Goal: Transaction & Acquisition: Purchase product/service

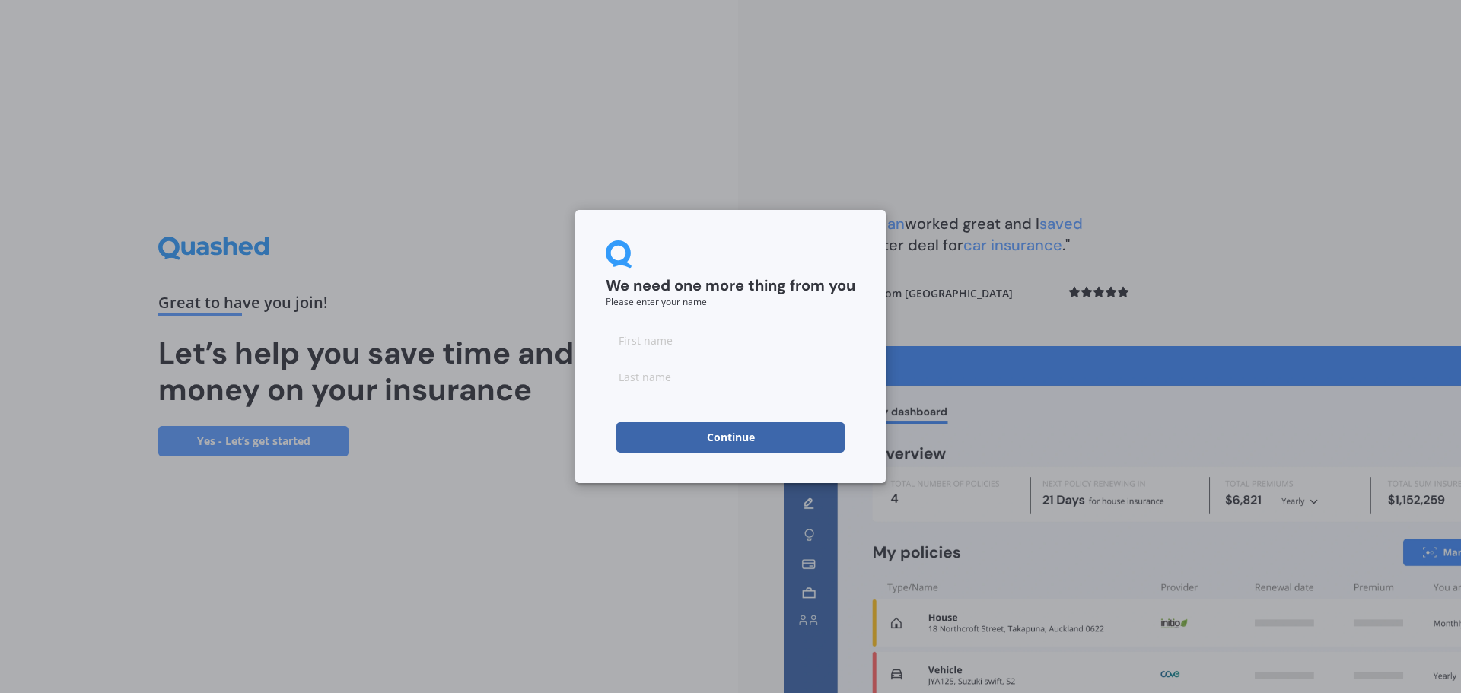
drag, startPoint x: 697, startPoint y: 334, endPoint x: 689, endPoint y: 335, distance: 8.4
click at [697, 334] on input at bounding box center [731, 340] width 250 height 30
type input "[PERSON_NAME]"
type input "HALL"
click at [692, 431] on button "Continue" at bounding box center [730, 437] width 228 height 30
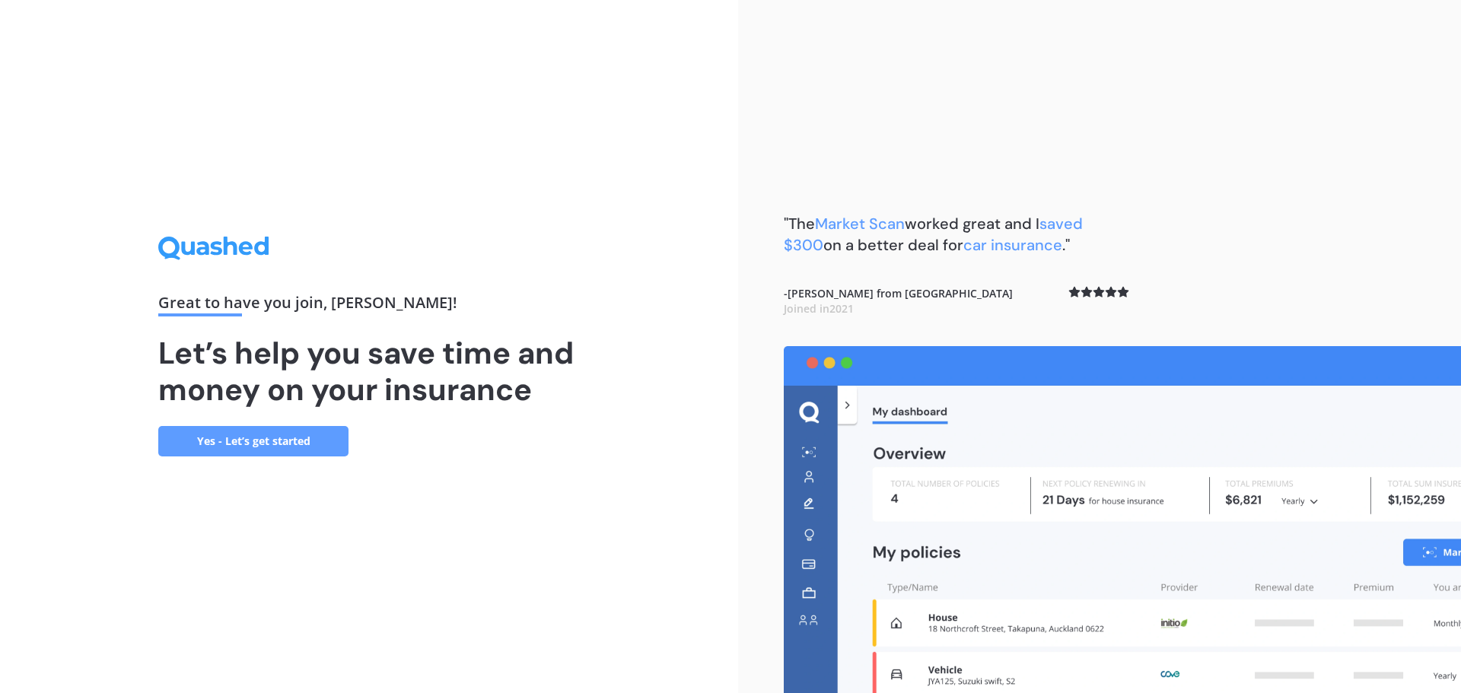
click at [212, 436] on link "Yes - Let’s get started" at bounding box center [253, 441] width 190 height 30
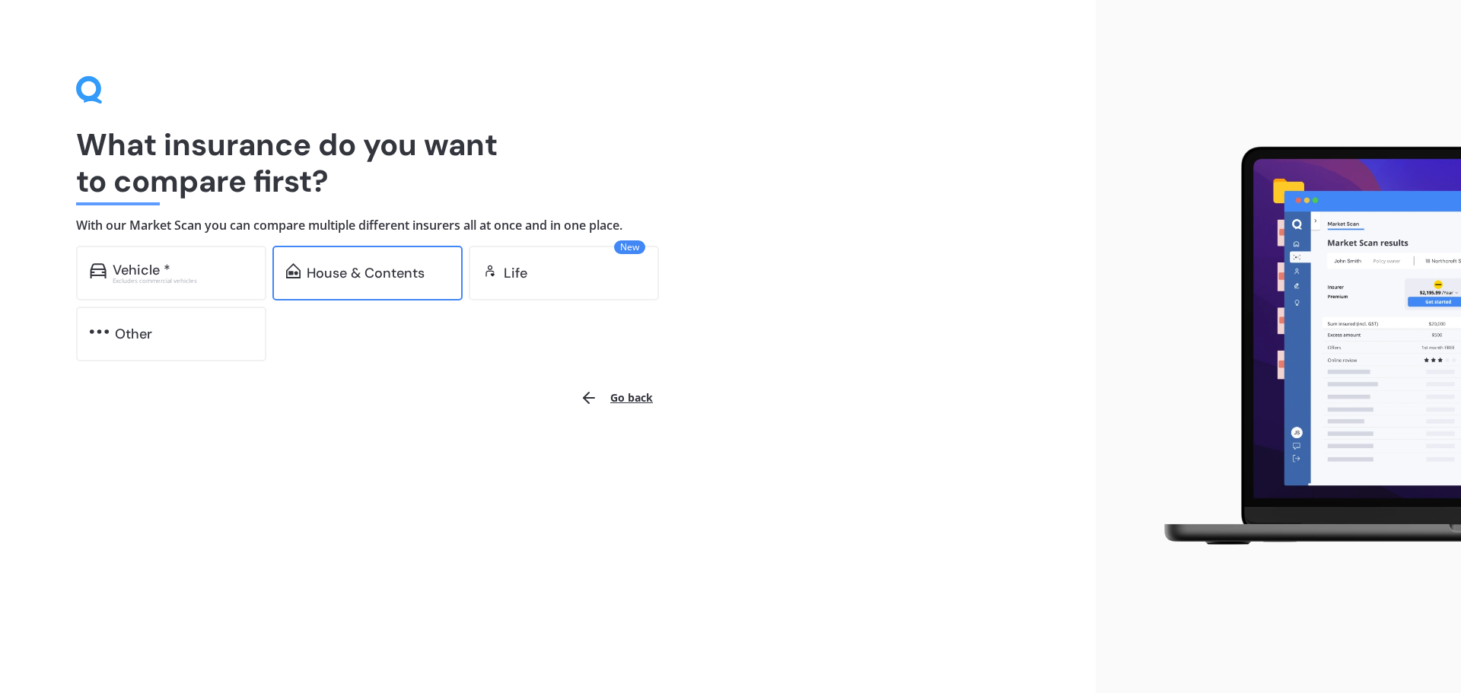
click at [355, 259] on div "House & Contents" at bounding box center [367, 273] width 190 height 55
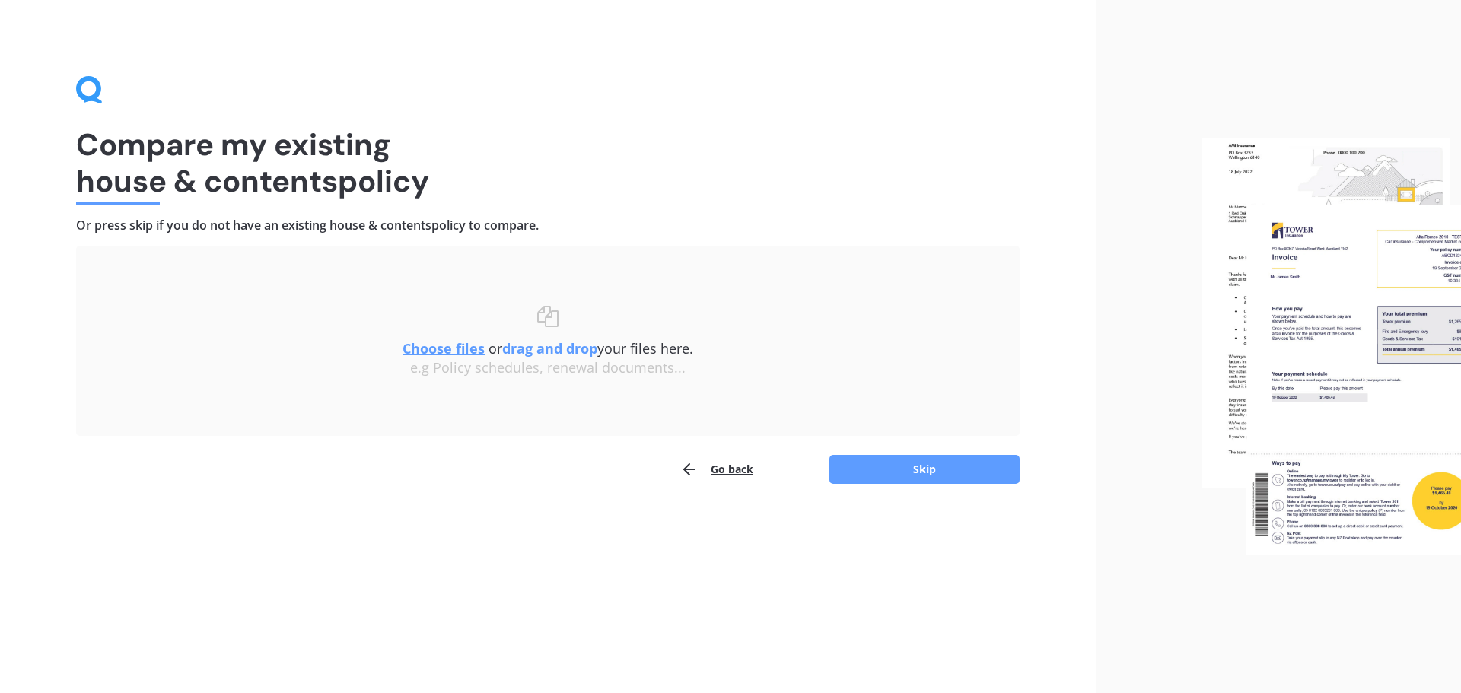
click at [439, 345] on u "Choose files" at bounding box center [443, 348] width 82 height 18
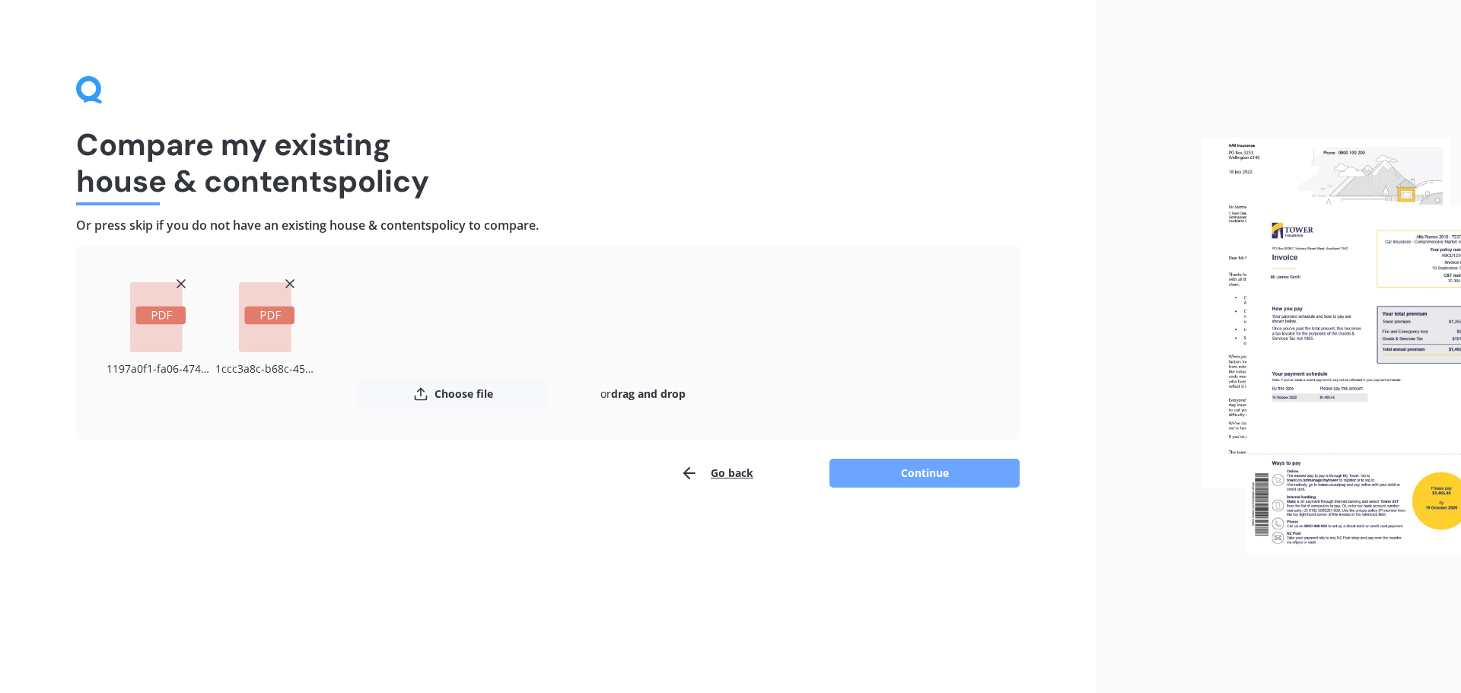
click at [915, 471] on button "Continue" at bounding box center [924, 473] width 190 height 29
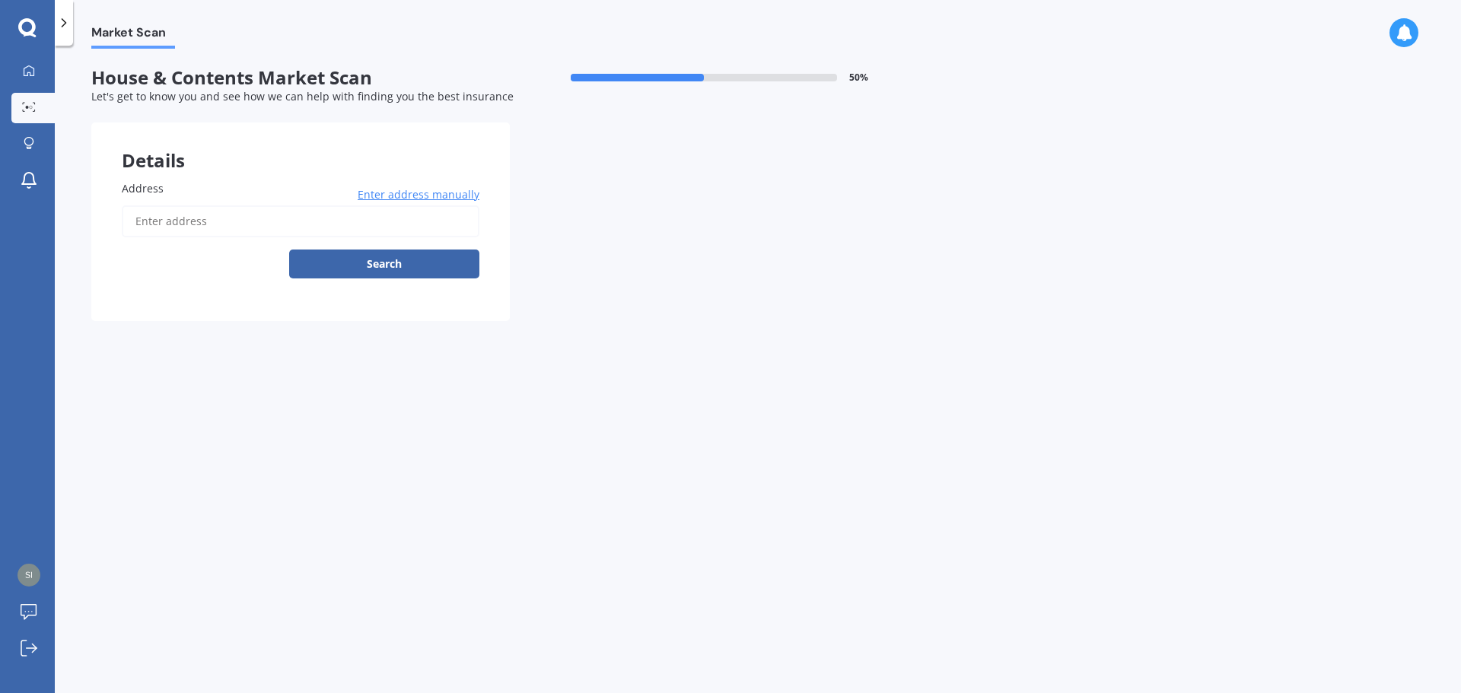
click at [349, 224] on input "Address" at bounding box center [301, 221] width 358 height 32
type input "[STREET_ADDRESS]"
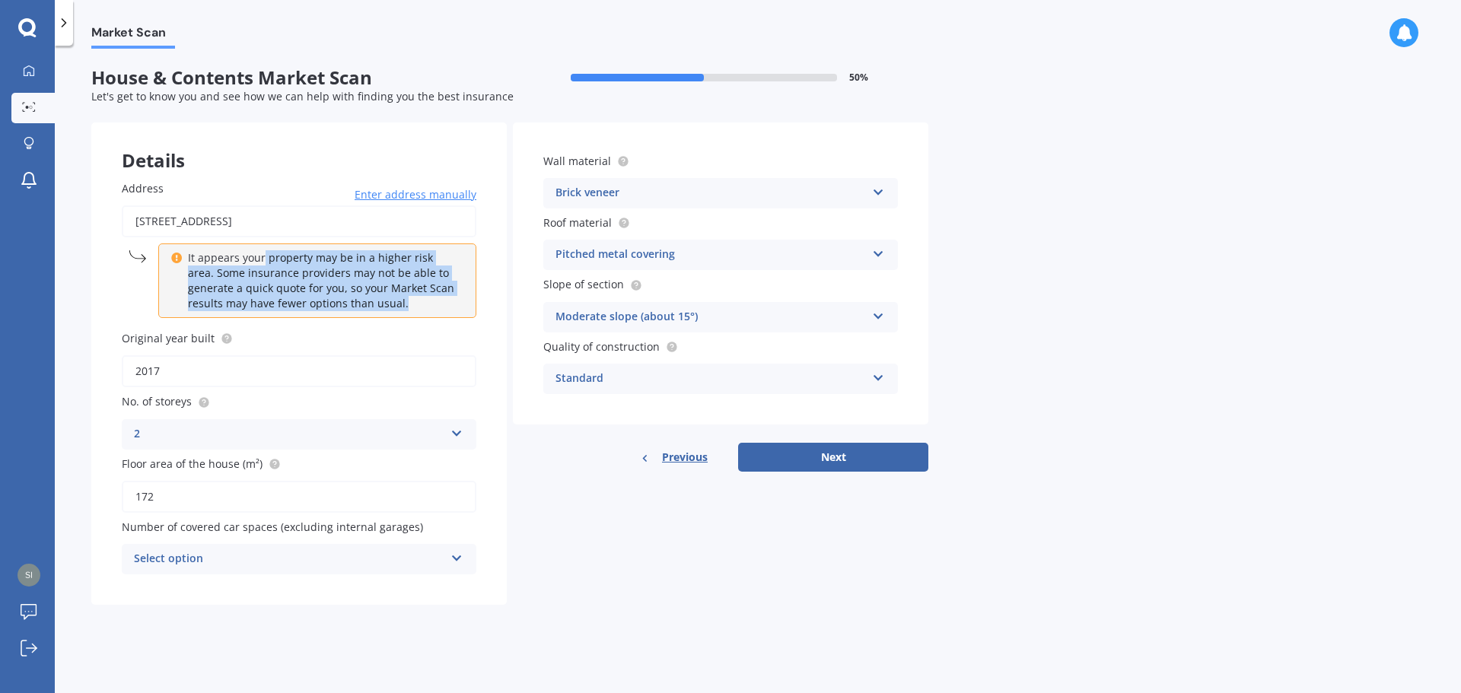
drag, startPoint x: 412, startPoint y: 298, endPoint x: 262, endPoint y: 258, distance: 155.2
click at [262, 258] on p "It appears your property may be in a higher risk area. Some insurance providers…" at bounding box center [322, 280] width 269 height 61
drag, startPoint x: 262, startPoint y: 258, endPoint x: 388, endPoint y: 301, distance: 133.3
click at [388, 301] on p "It appears your property may be in a higher risk area. Some insurance providers…" at bounding box center [322, 280] width 269 height 61
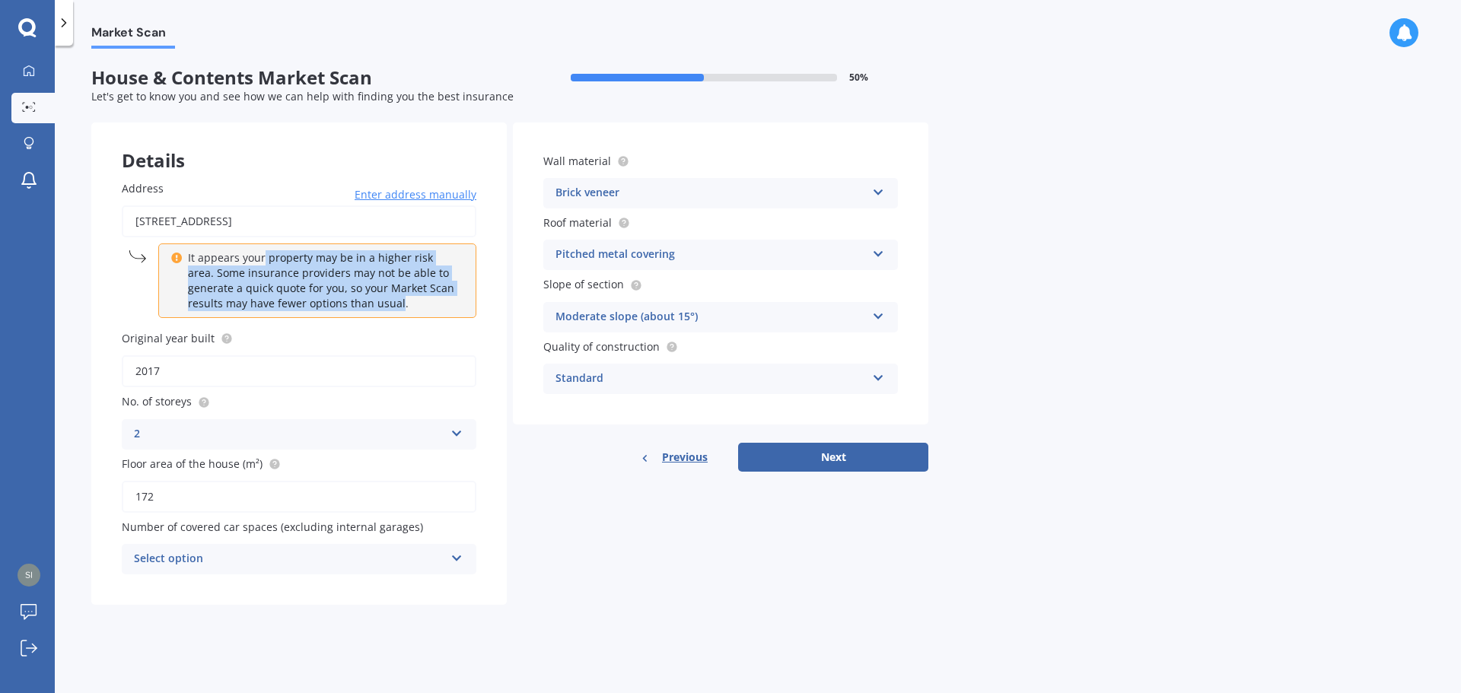
click at [388, 301] on p "It appears your property may be in a higher risk area. Some insurance providers…" at bounding box center [322, 280] width 269 height 61
drag, startPoint x: 404, startPoint y: 301, endPoint x: 257, endPoint y: 261, distance: 152.1
click at [257, 261] on p "It appears your property may be in a higher risk area. Some insurance providers…" at bounding box center [322, 280] width 269 height 61
drag, startPoint x: 257, startPoint y: 261, endPoint x: 390, endPoint y: 299, distance: 137.7
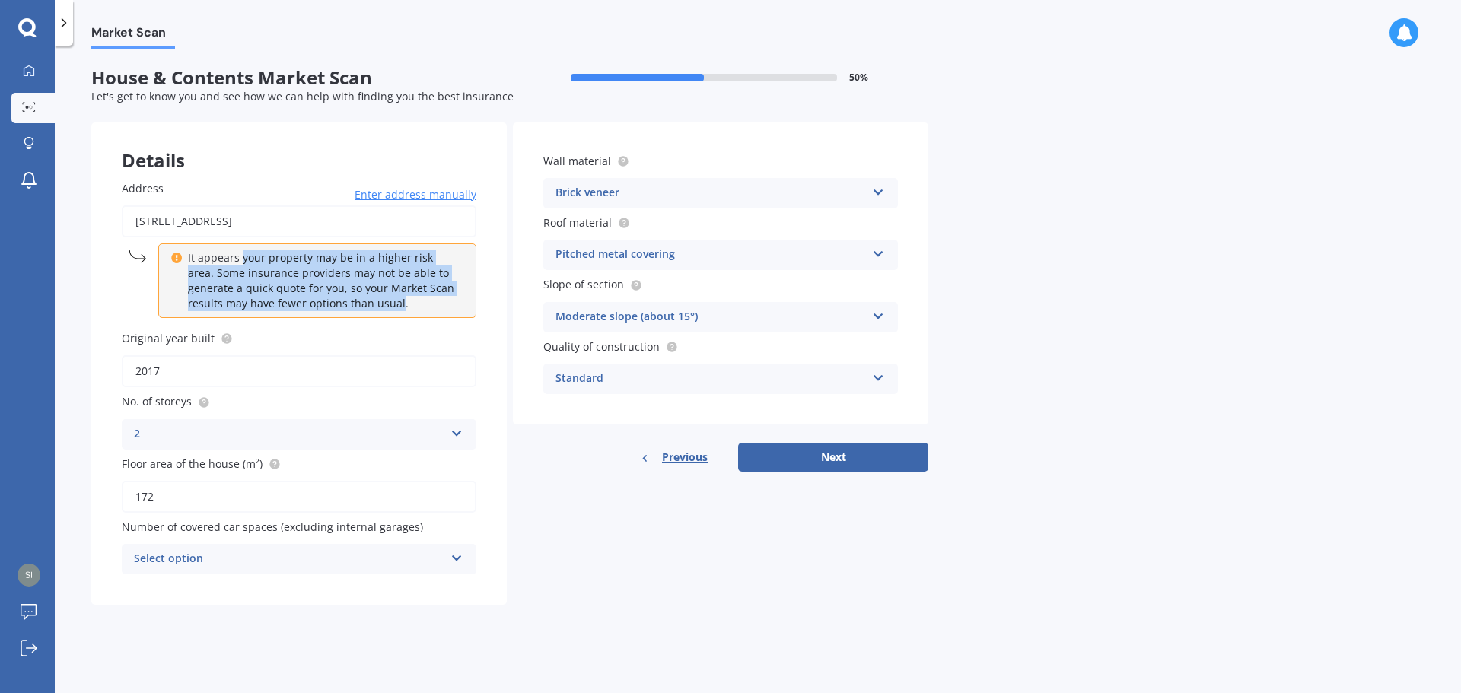
click at [390, 299] on p "It appears your property may be in a higher risk area. Some insurance providers…" at bounding box center [322, 280] width 269 height 61
click at [390, 300] on p "It appears your property may be in a higher risk area. Some insurance providers…" at bounding box center [322, 280] width 269 height 61
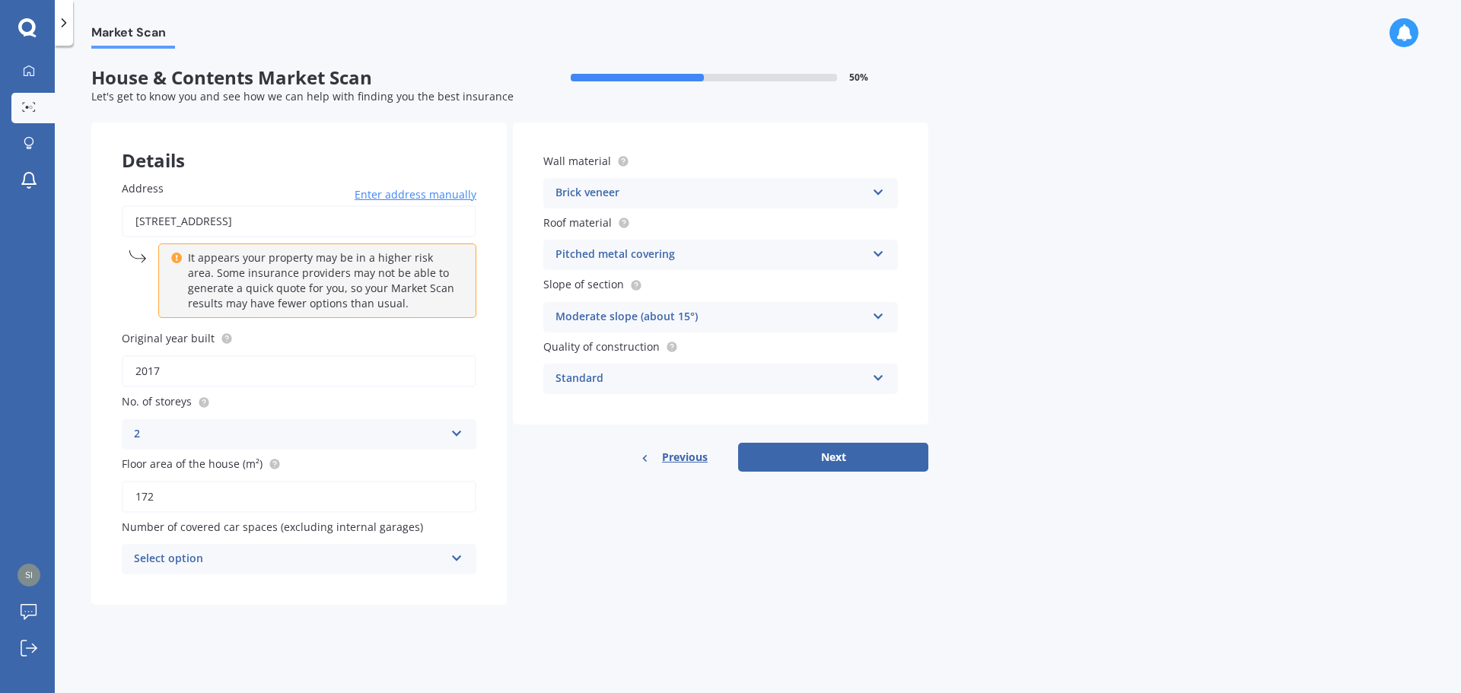
click at [588, 506] on div "Details Address [STREET_ADDRESS] Enter address manually It appears your propert…" at bounding box center [509, 363] width 837 height 482
click at [393, 551] on div "Select option" at bounding box center [289, 559] width 310 height 18
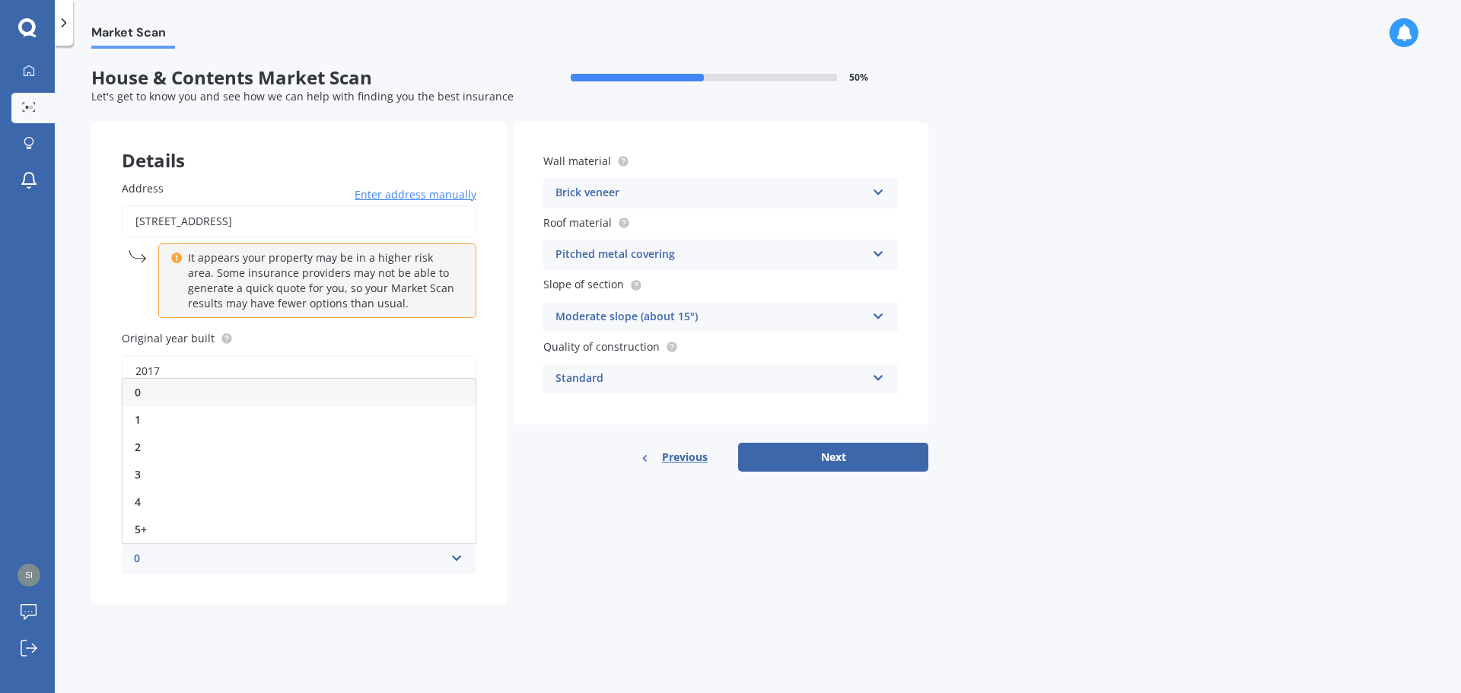
click at [313, 396] on div "0" at bounding box center [298, 392] width 353 height 27
click at [622, 181] on div "Brick veneer Artificial weatherboard/plank cladding Blockwork Brick veneer Doub…" at bounding box center [720, 193] width 355 height 30
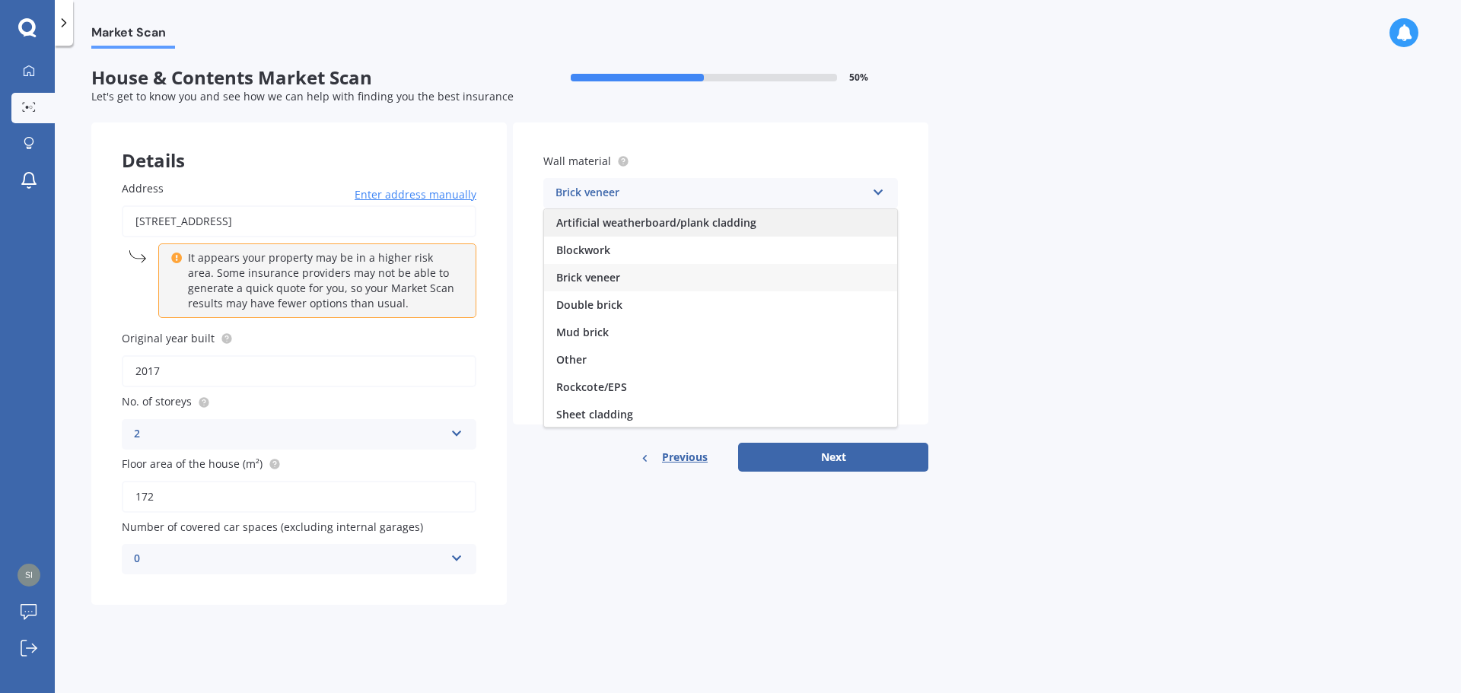
click at [651, 231] on div "Artificial weatherboard/plank cladding" at bounding box center [720, 222] width 353 height 27
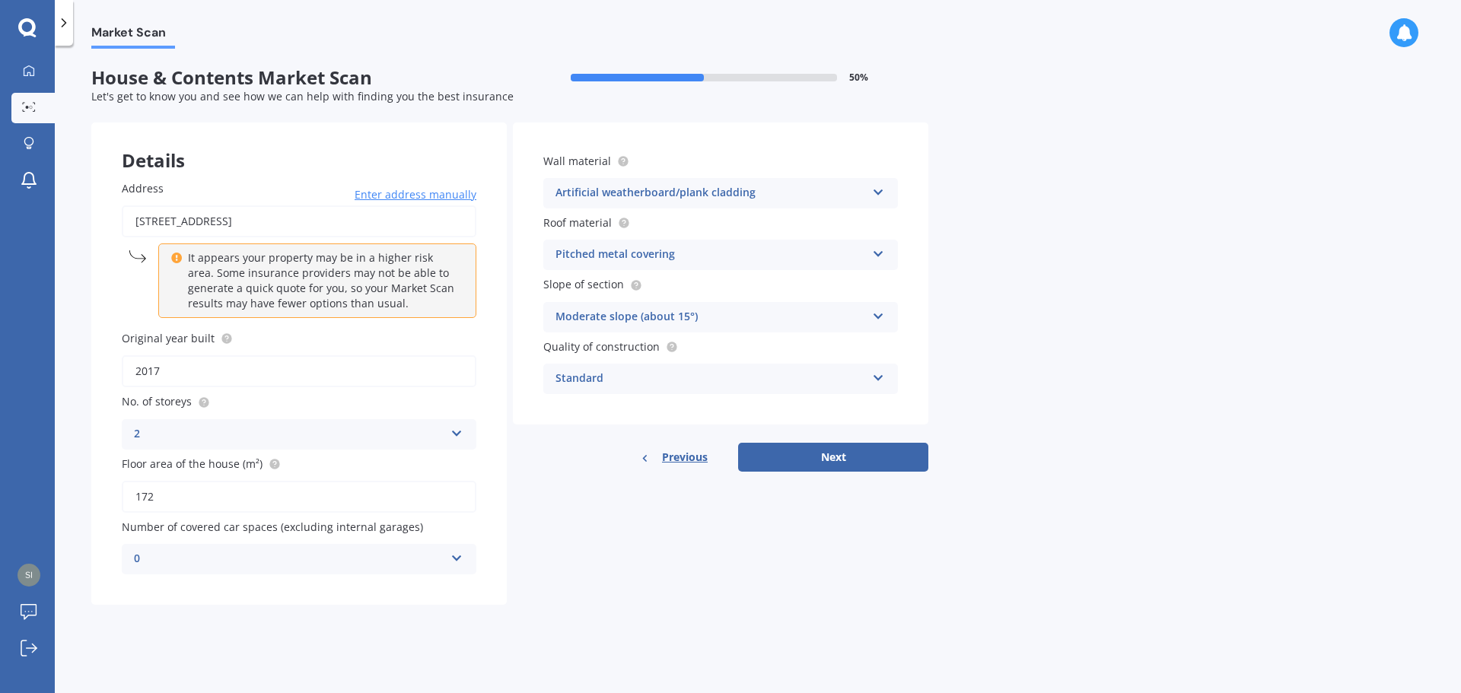
click at [667, 324] on div "Moderate slope (about 15°)" at bounding box center [710, 317] width 310 height 18
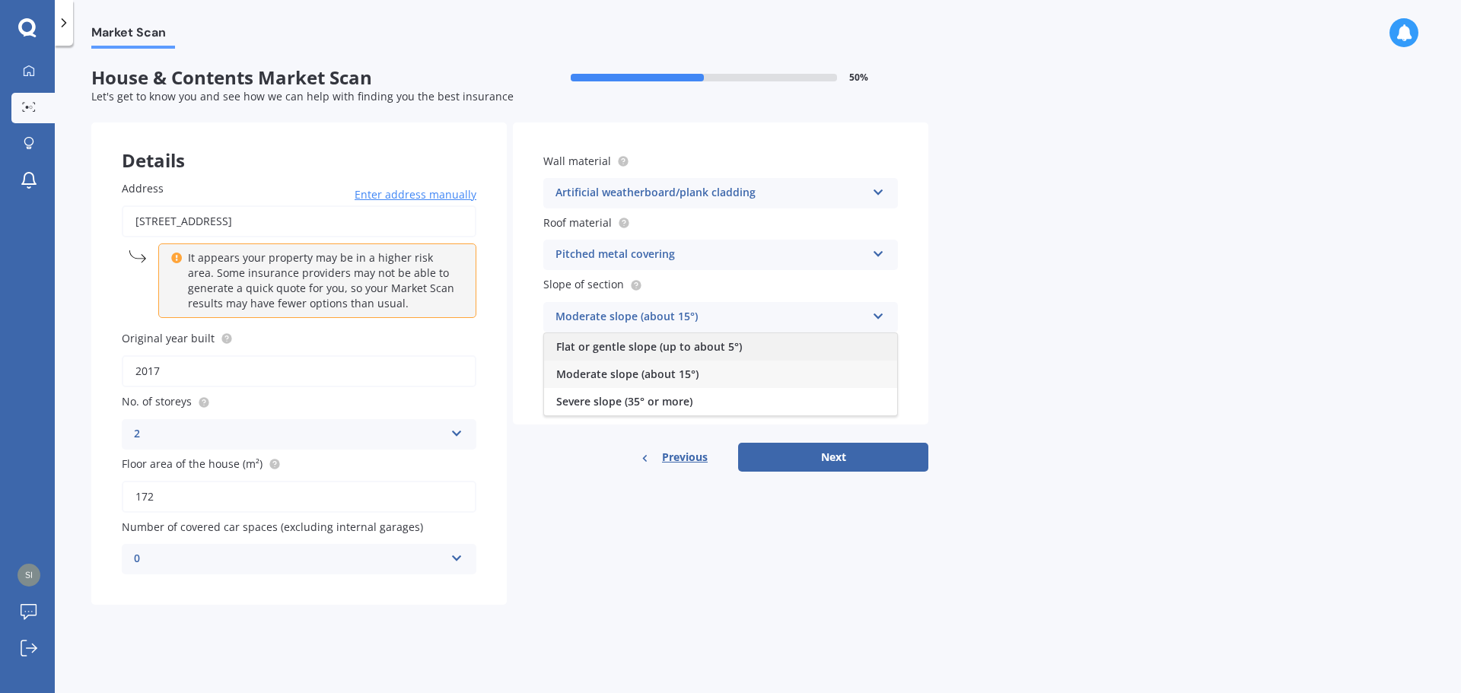
click at [673, 348] on span "Flat or gentle slope (up to about 5°)" at bounding box center [649, 346] width 186 height 14
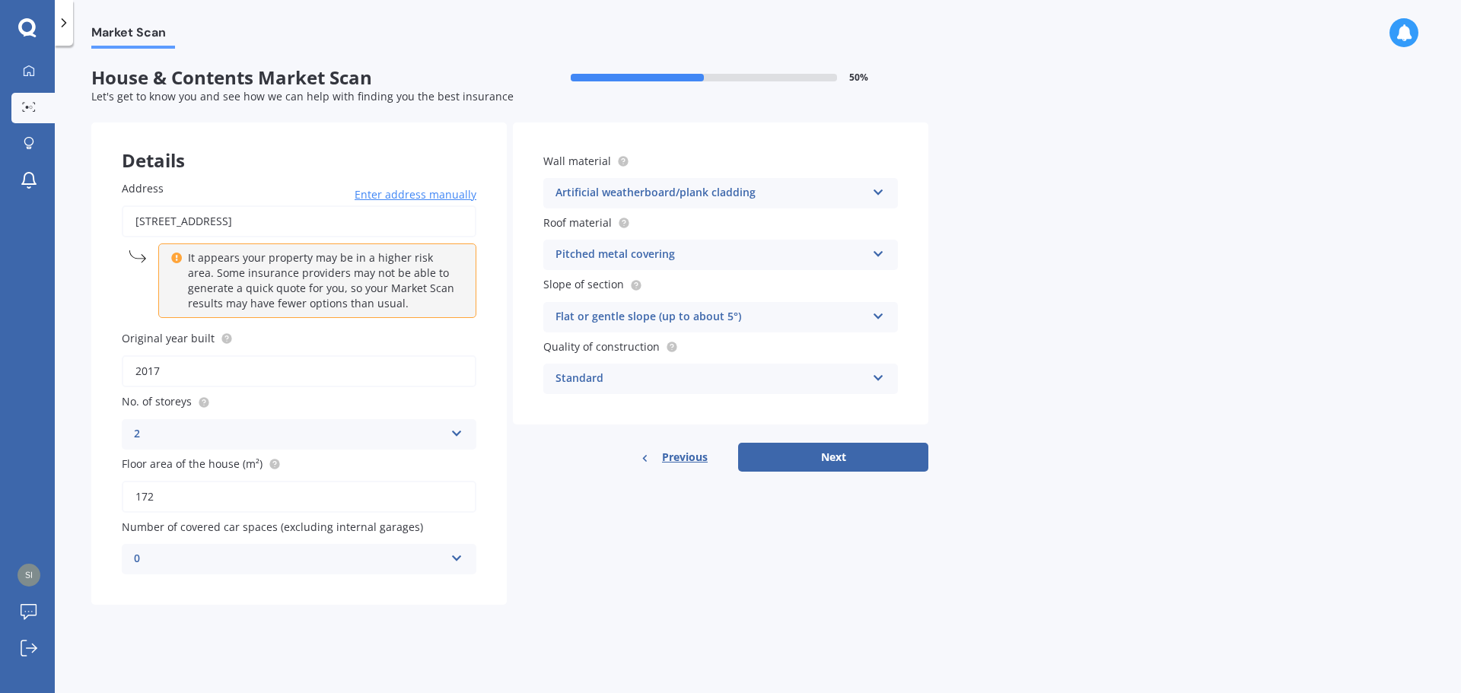
click at [786, 370] on div "Standard" at bounding box center [710, 379] width 310 height 18
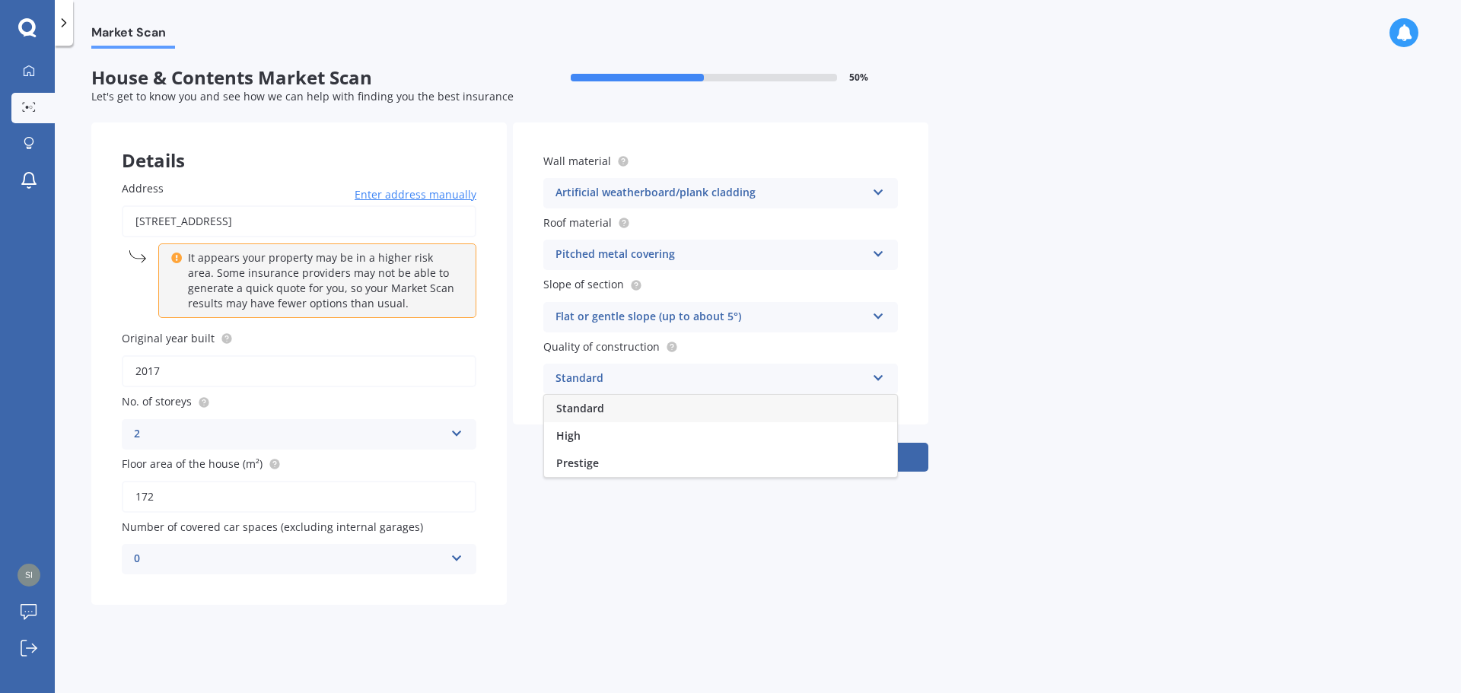
click at [786, 370] on div "Standard" at bounding box center [710, 379] width 310 height 18
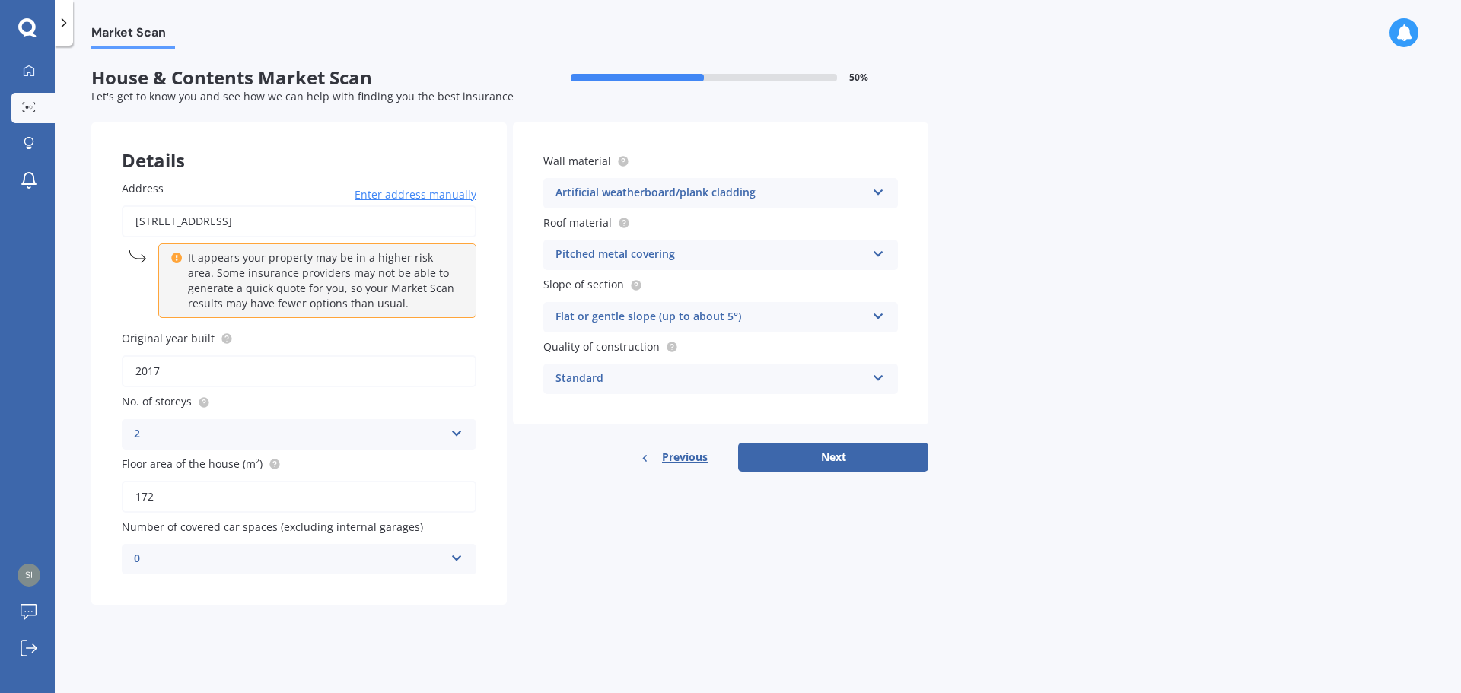
click at [786, 370] on div "Standard" at bounding box center [710, 379] width 310 height 18
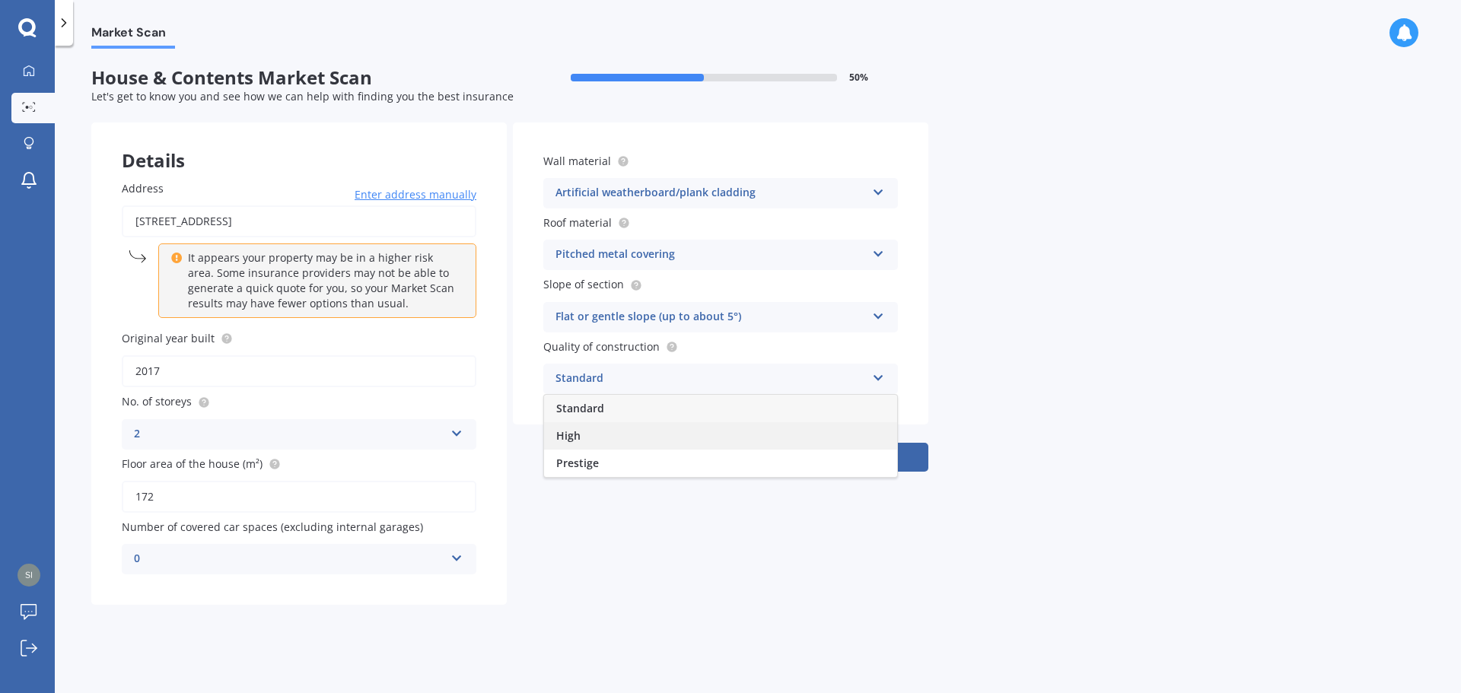
click at [721, 433] on div "High" at bounding box center [720, 435] width 353 height 27
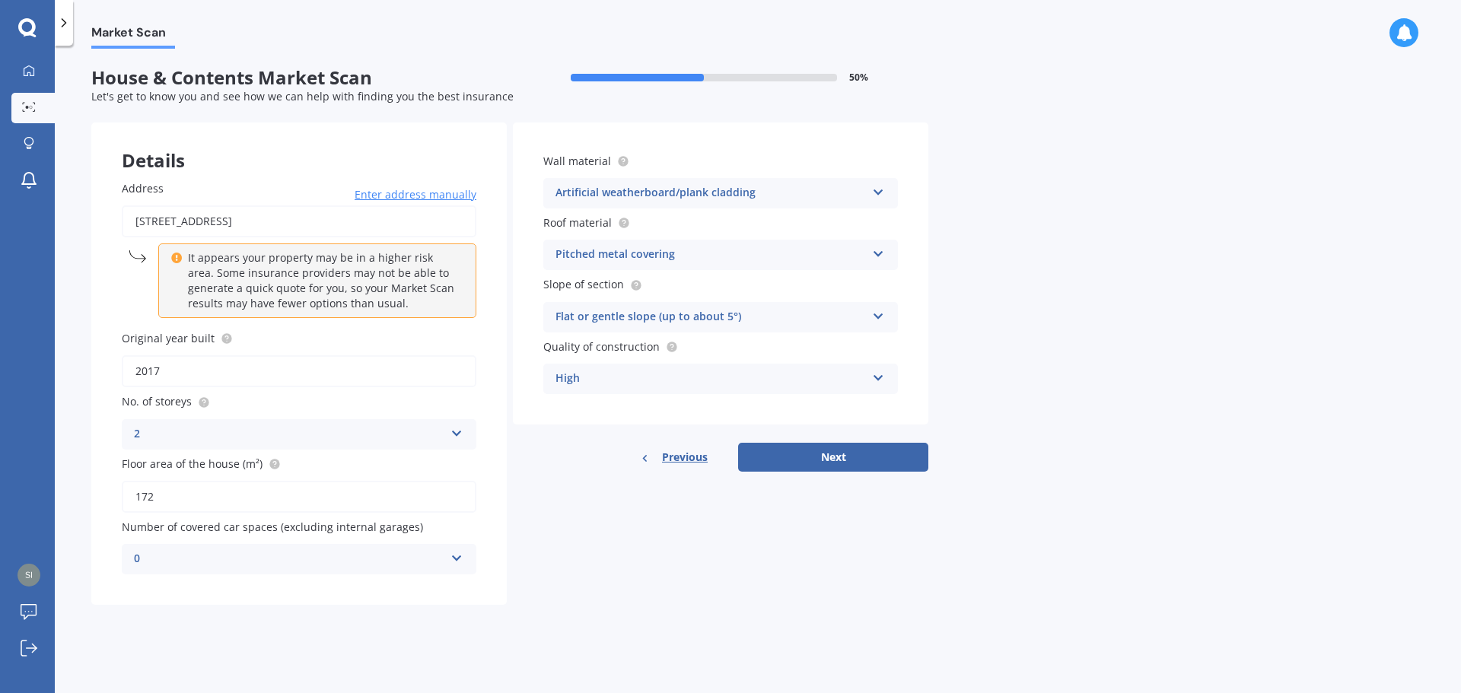
click at [736, 394] on div "Wall material Artificial weatherboard/plank cladding Artificial weatherboard/pl…" at bounding box center [720, 273] width 415 height 302
click at [727, 389] on div "High Standard High Prestige" at bounding box center [720, 379] width 355 height 30
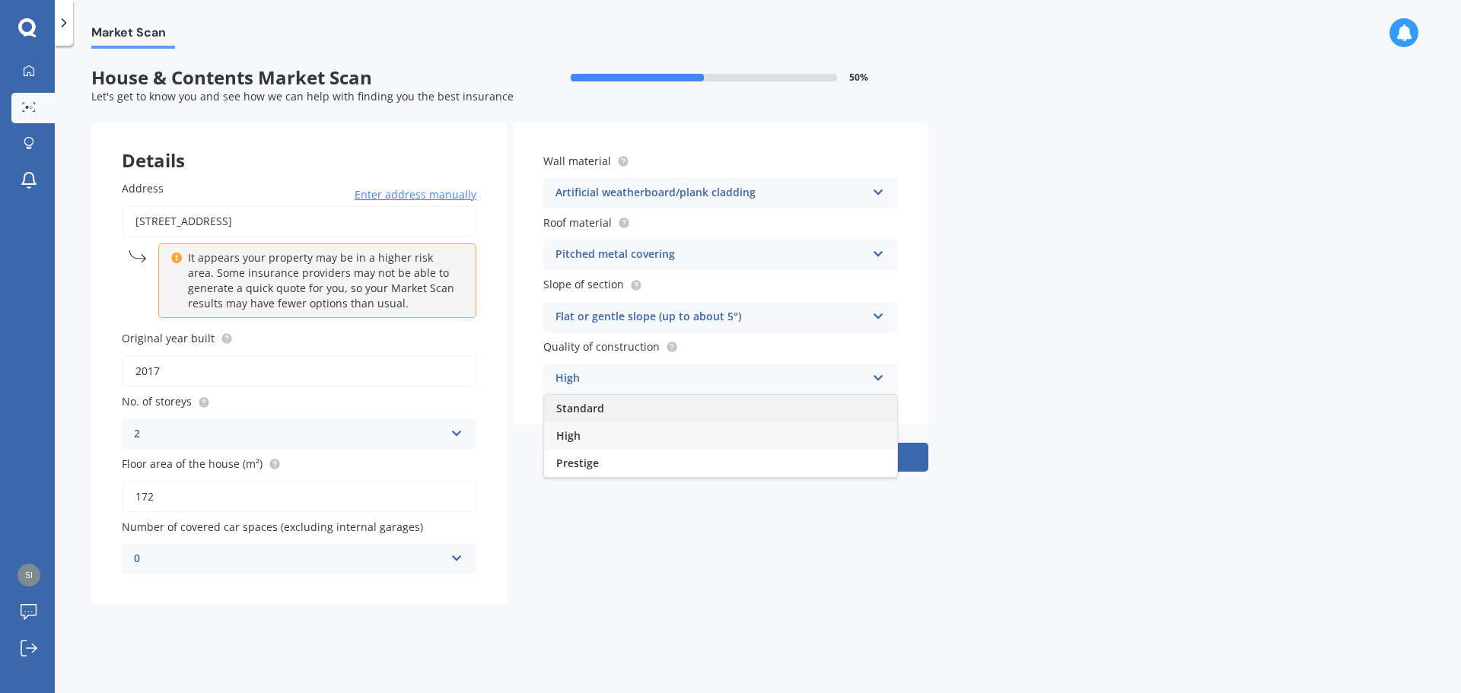
click at [717, 410] on div "Standard" at bounding box center [720, 408] width 353 height 27
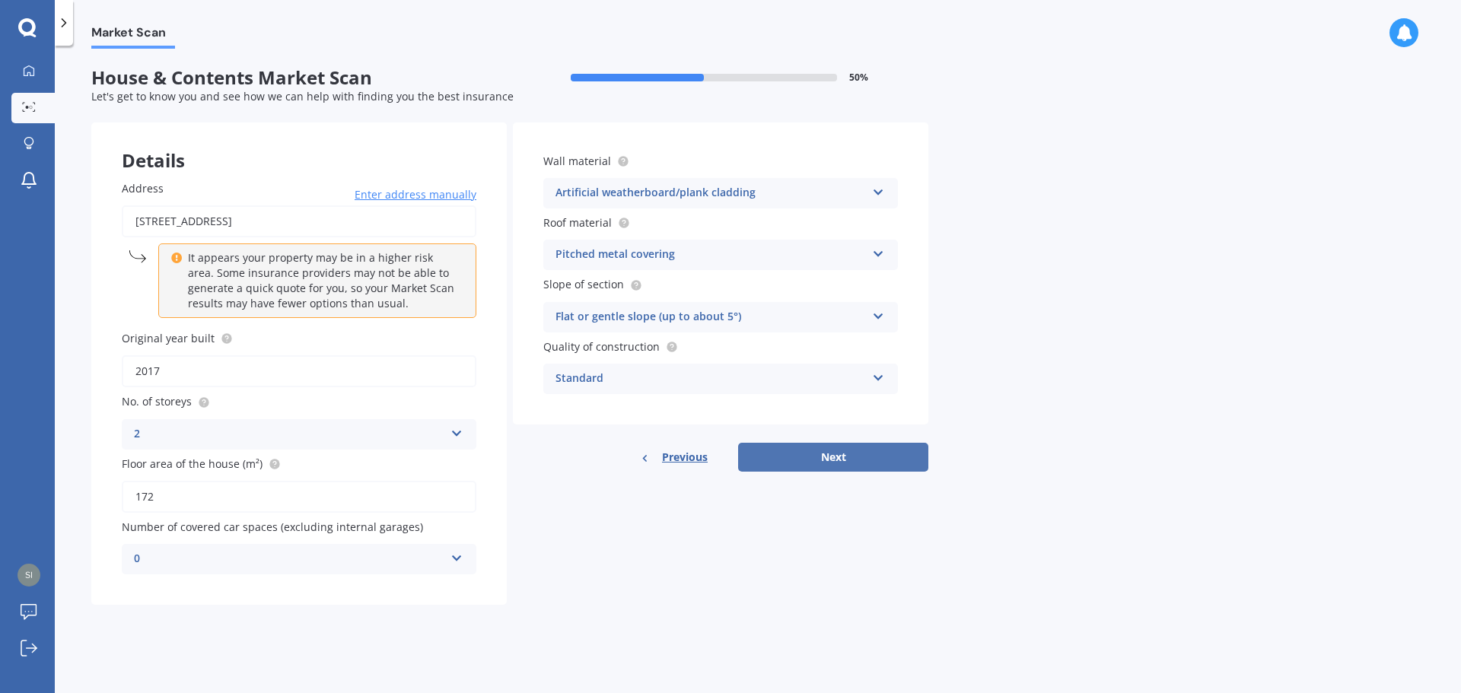
click at [840, 463] on button "Next" at bounding box center [833, 457] width 190 height 29
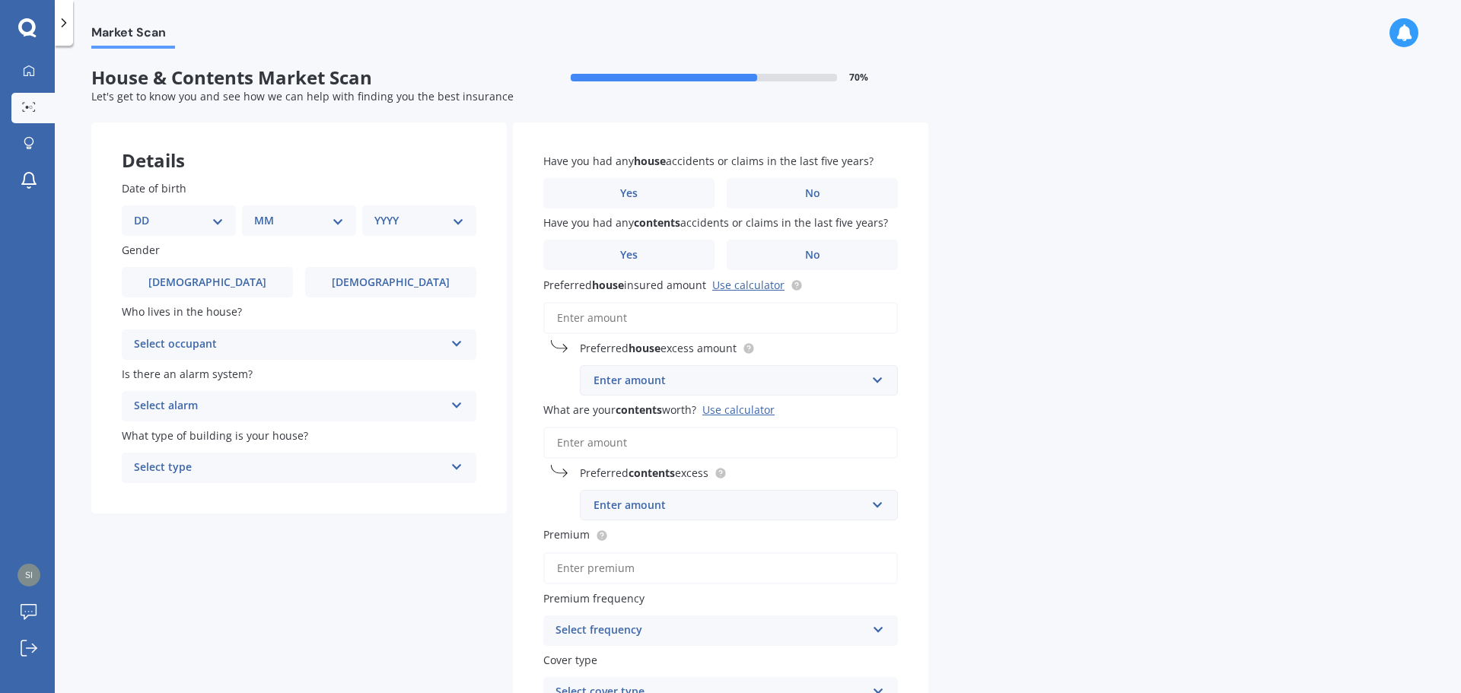
click at [208, 227] on select "DD 01 02 03 04 05 06 07 08 09 10 11 12 13 14 15 16 17 18 19 20 21 22 23 24 25 2…" at bounding box center [179, 220] width 90 height 17
select select "01"
click at [146, 212] on select "DD 01 02 03 04 05 06 07 08 09 10 11 12 13 14 15 16 17 18 19 20 21 22 23 24 25 2…" at bounding box center [179, 220] width 90 height 17
click at [309, 220] on select "MM 01 02 03 04 05 06 07 08 09 10 11 12" at bounding box center [302, 220] width 84 height 17
select select "03"
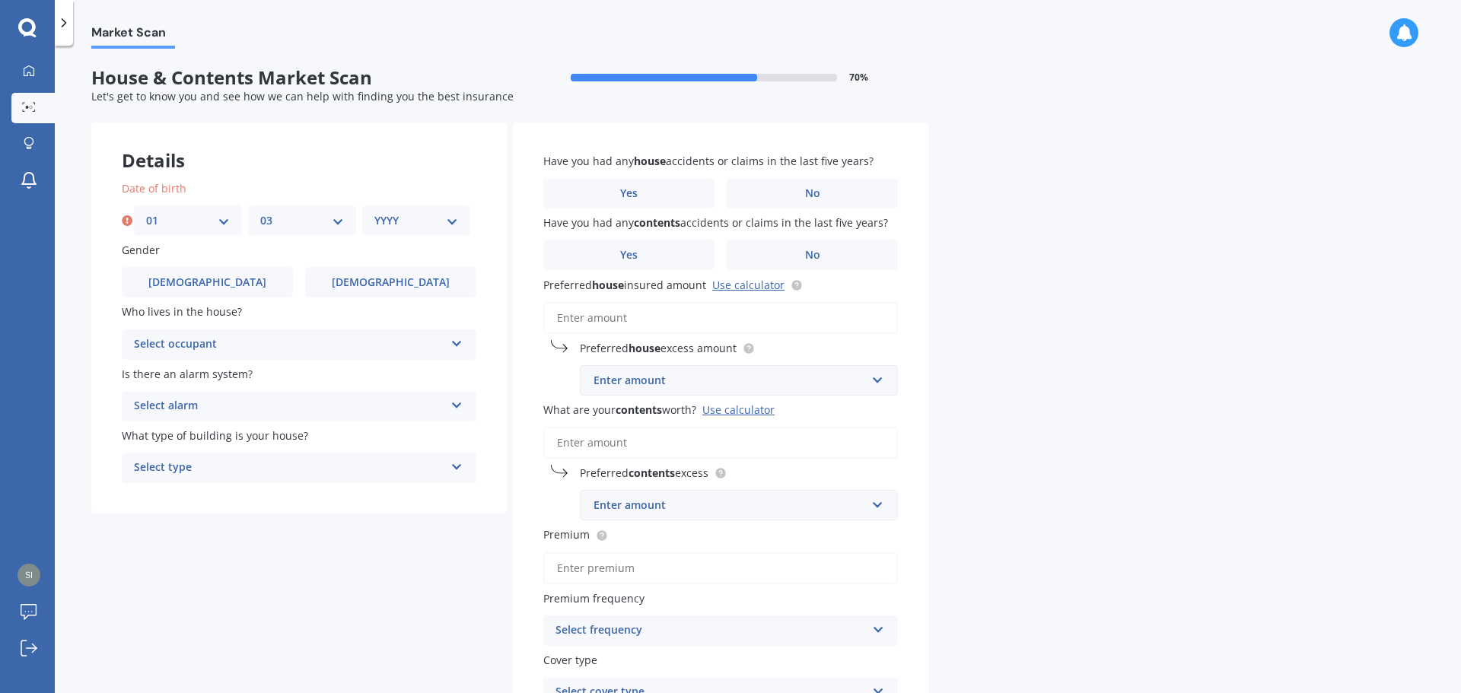
click at [260, 212] on select "MM 01 02 03 04 05 06 07 08 09 10 11 12" at bounding box center [302, 220] width 84 height 17
click at [417, 218] on select "YYYY 2009 2008 2007 2006 2005 2004 2003 2002 2001 2000 1999 1998 1997 1996 1995…" at bounding box center [416, 220] width 84 height 17
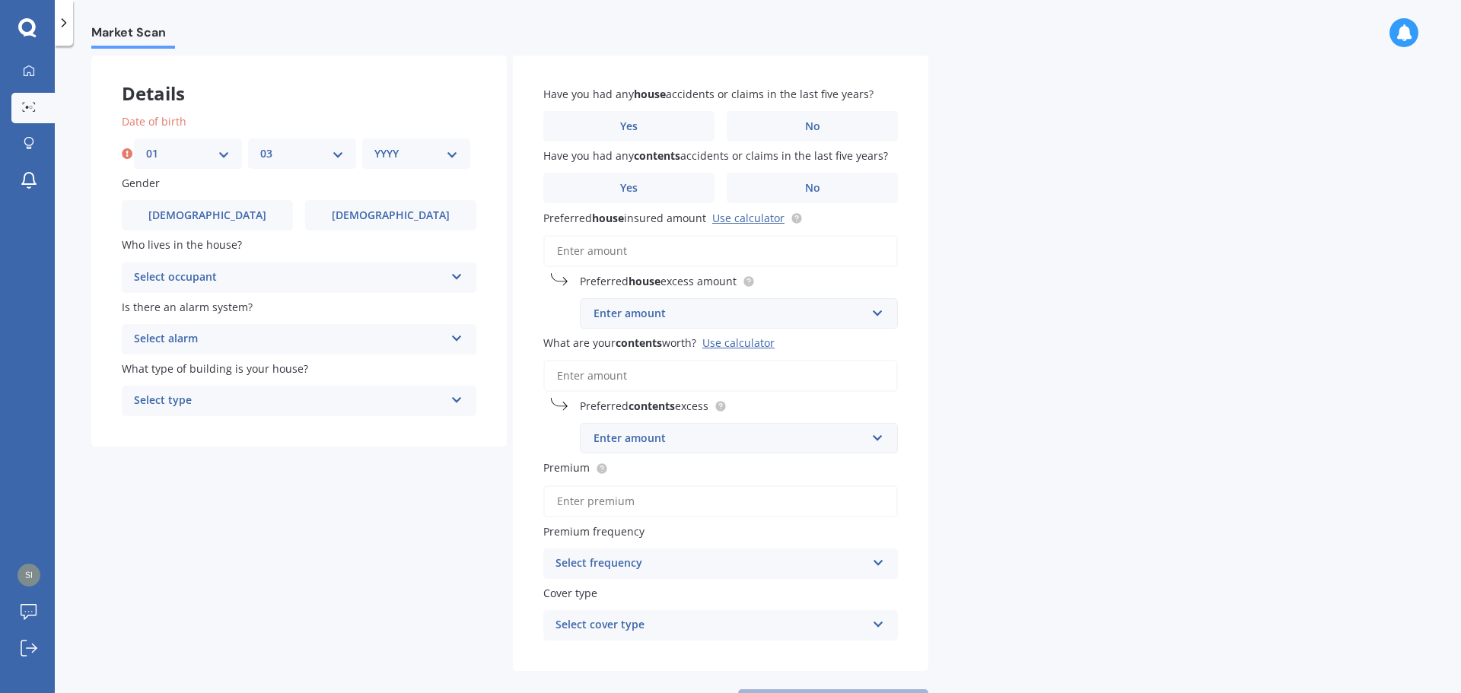
scroll to position [132, 0]
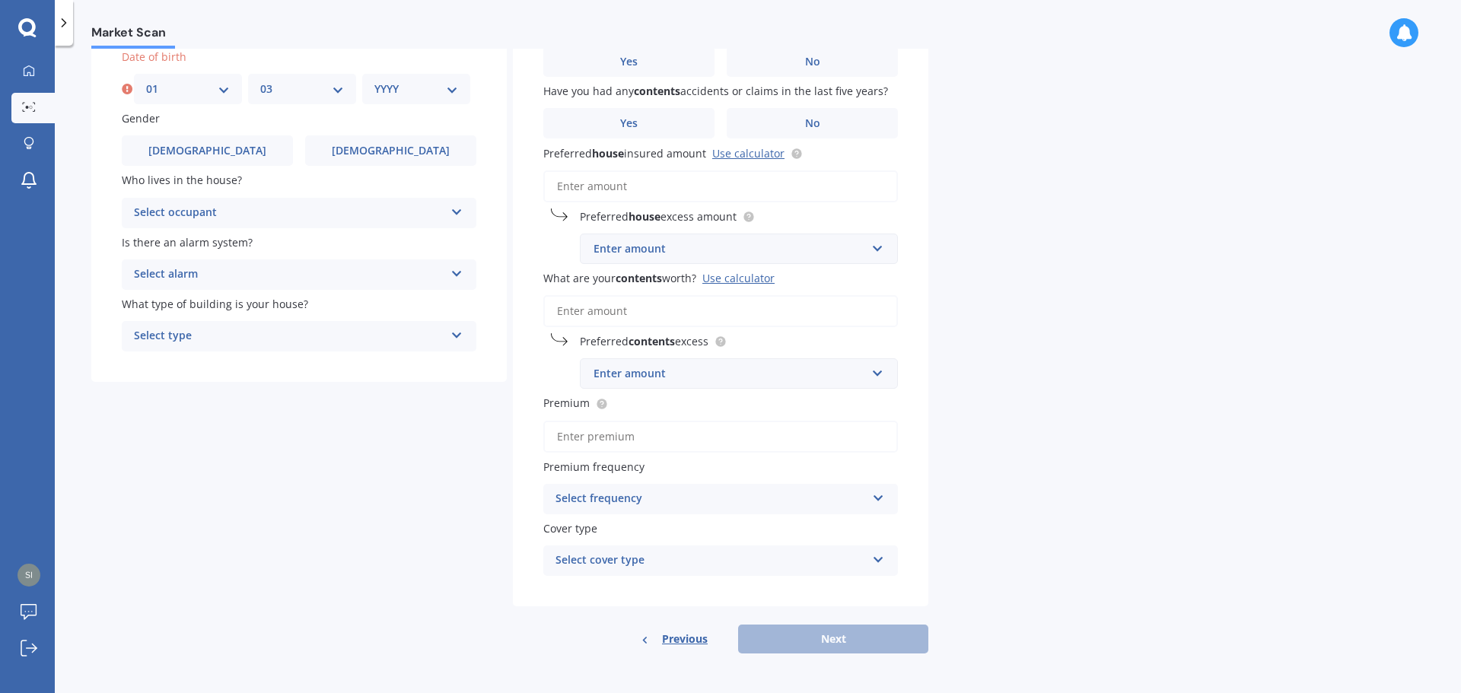
click at [418, 82] on select "YYYY 2009 2008 2007 2006 2005 2004 2003 2002 2001 2000 1999 1998 1997 1996 1995…" at bounding box center [416, 89] width 84 height 17
select select "1984"
click at [374, 81] on select "YYYY 2009 2008 2007 2006 2005 2004 2003 2002 2001 2000 1999 1998 1997 1996 1995…" at bounding box center [416, 89] width 84 height 17
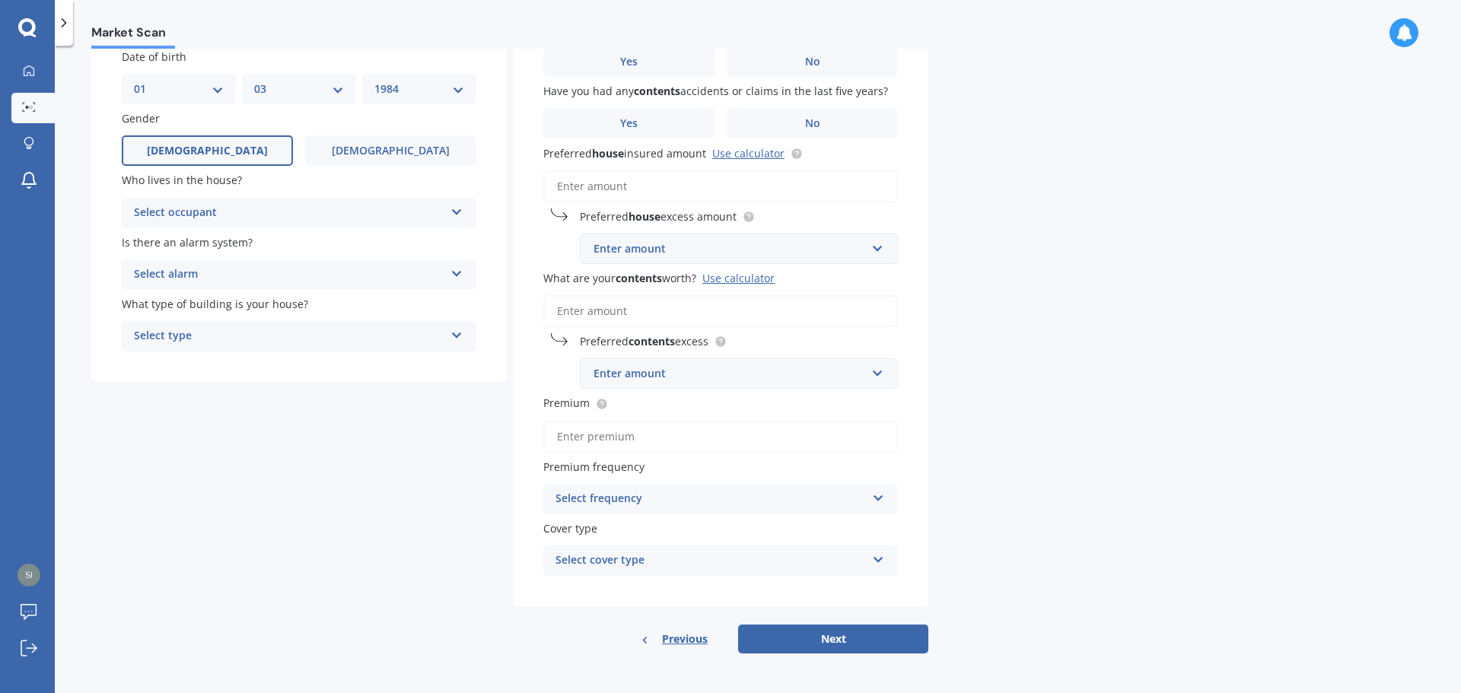
click at [246, 145] on label "[DEMOGRAPHIC_DATA]" at bounding box center [207, 150] width 171 height 30
click at [0, 0] on input "[DEMOGRAPHIC_DATA]" at bounding box center [0, 0] width 0 height 0
click at [224, 212] on div "Select occupant" at bounding box center [289, 213] width 310 height 18
click at [215, 238] on div "Owner" at bounding box center [298, 242] width 353 height 27
click at [237, 270] on div "Select alarm" at bounding box center [289, 275] width 310 height 18
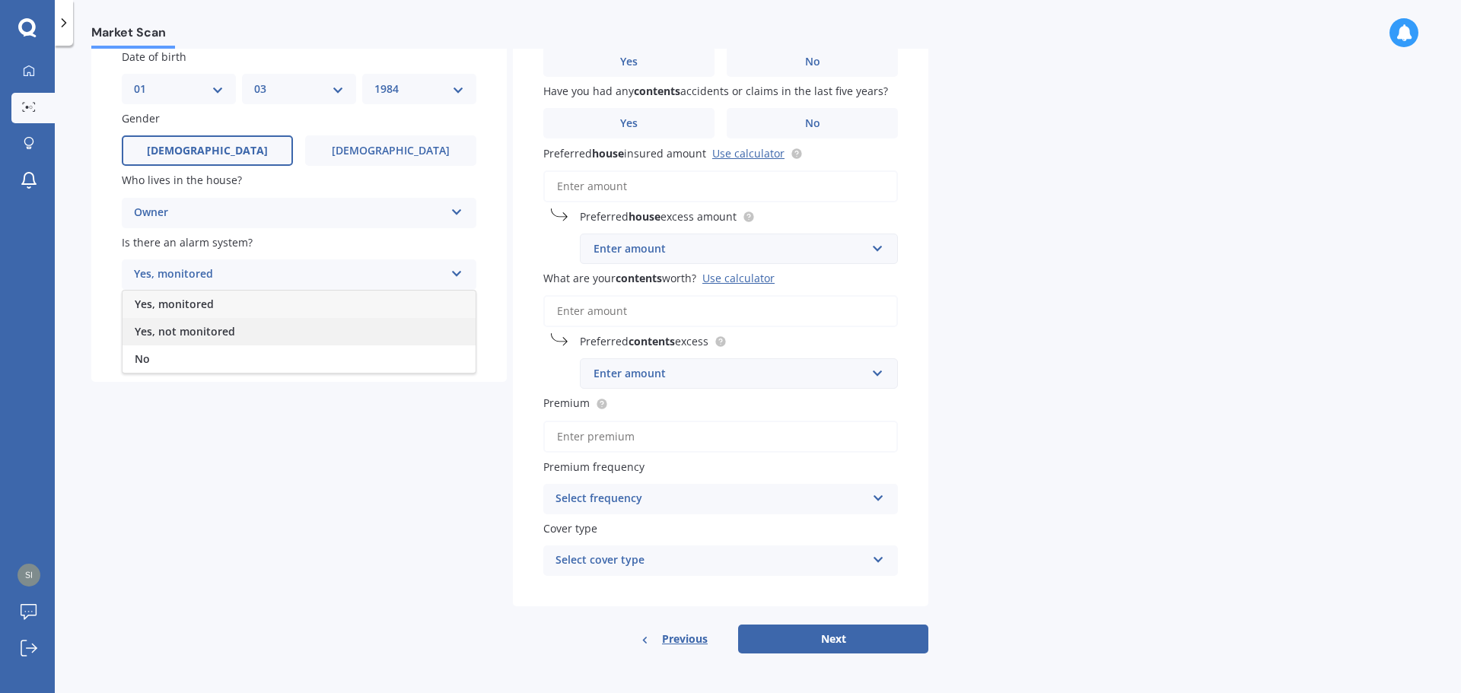
click at [200, 329] on span "Yes, not monitored" at bounding box center [185, 331] width 100 height 14
click at [226, 332] on div "Select type" at bounding box center [289, 336] width 310 height 18
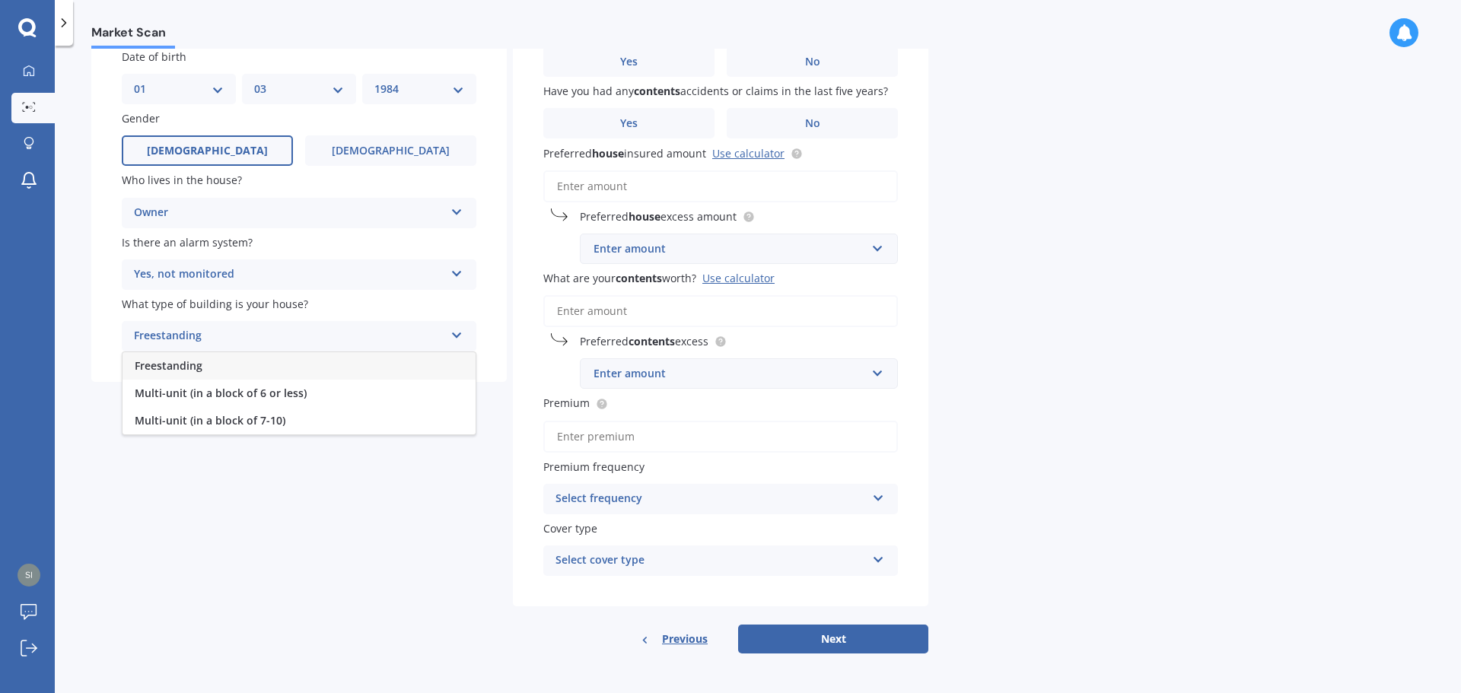
click at [211, 361] on div "Freestanding" at bounding box center [298, 365] width 353 height 27
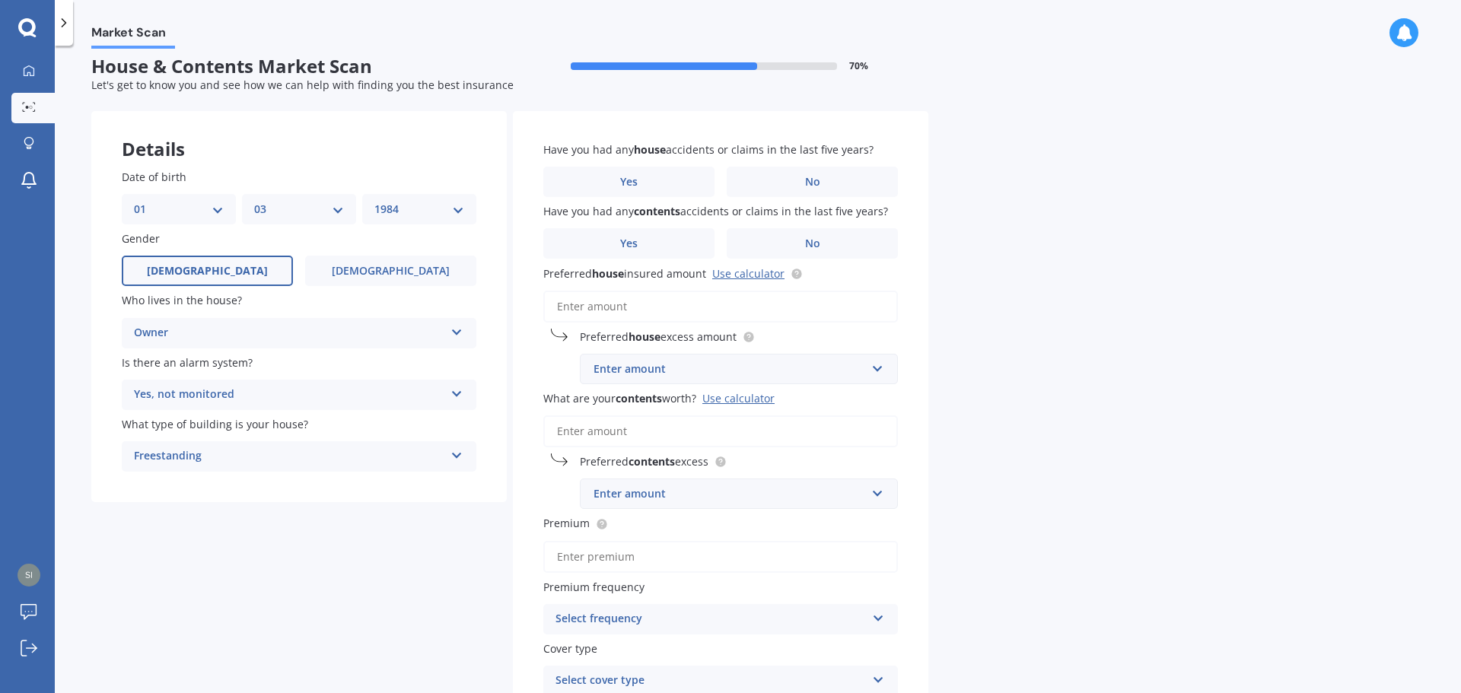
scroll to position [0, 0]
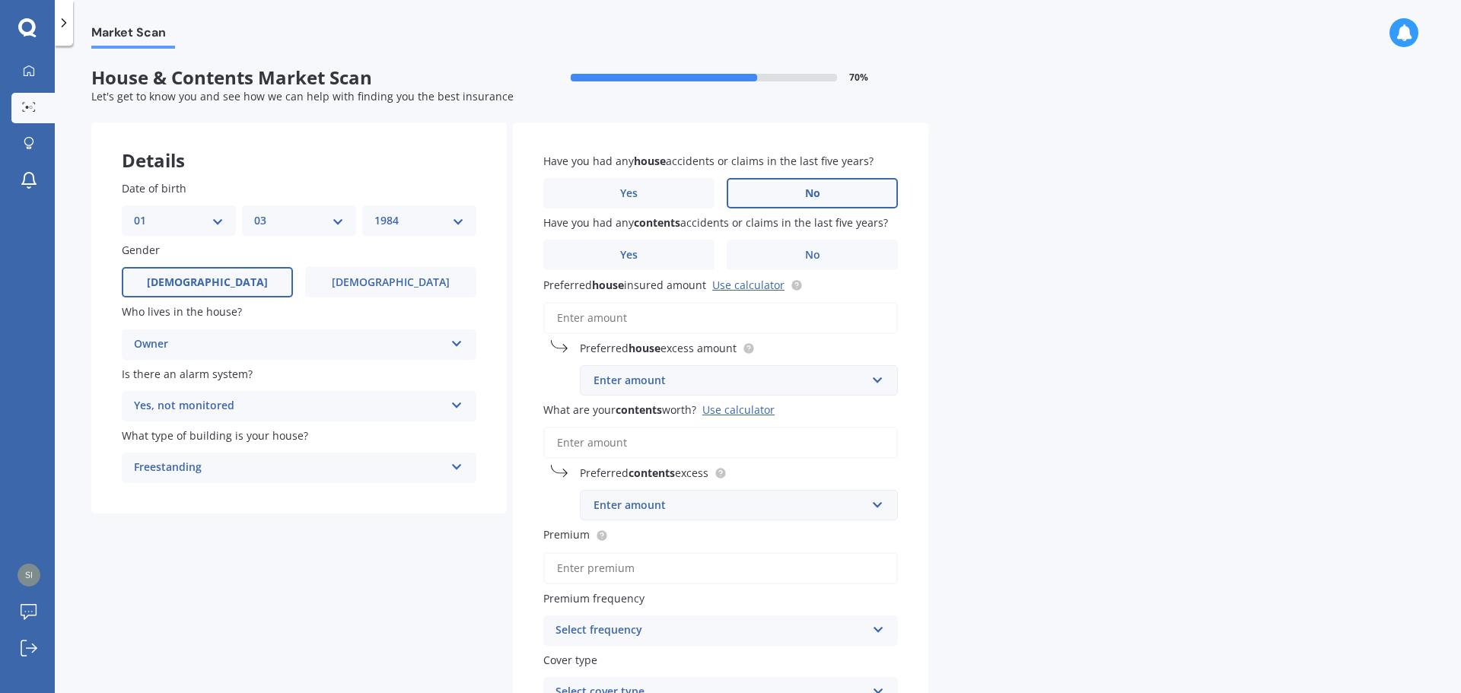
click at [787, 185] on label "No" at bounding box center [812, 193] width 171 height 30
click at [0, 0] on input "No" at bounding box center [0, 0] width 0 height 0
click at [790, 194] on label "No" at bounding box center [812, 193] width 171 height 30
click at [0, 0] on input "No" at bounding box center [0, 0] width 0 height 0
click at [798, 259] on label "No" at bounding box center [812, 255] width 171 height 30
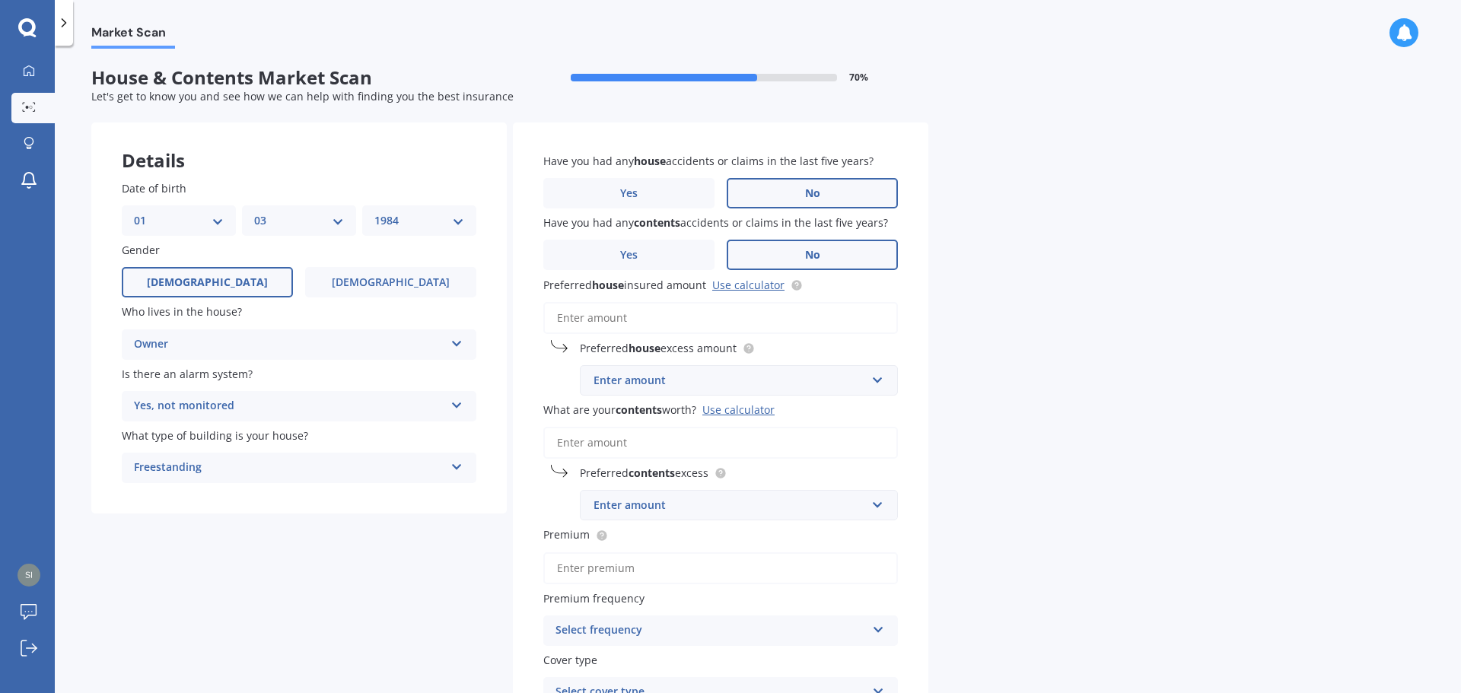
click at [0, 0] on input "No" at bounding box center [0, 0] width 0 height 0
click at [625, 317] on input "Preferred house insured amount Use calculator" at bounding box center [720, 318] width 355 height 32
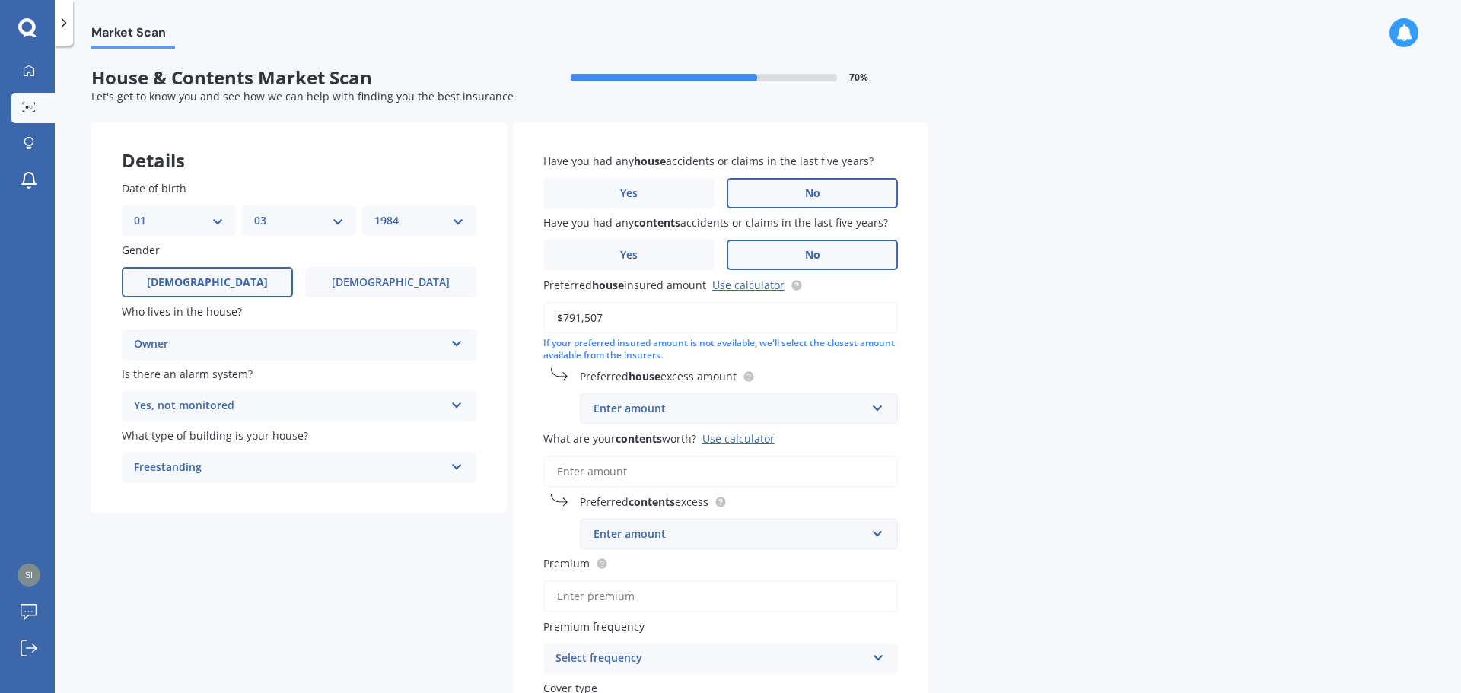
type input "$791,507"
click at [1033, 371] on div "Market Scan House & Contents Market Scan 70 % Let's get to know you and see how…" at bounding box center [758, 372] width 1406 height 647
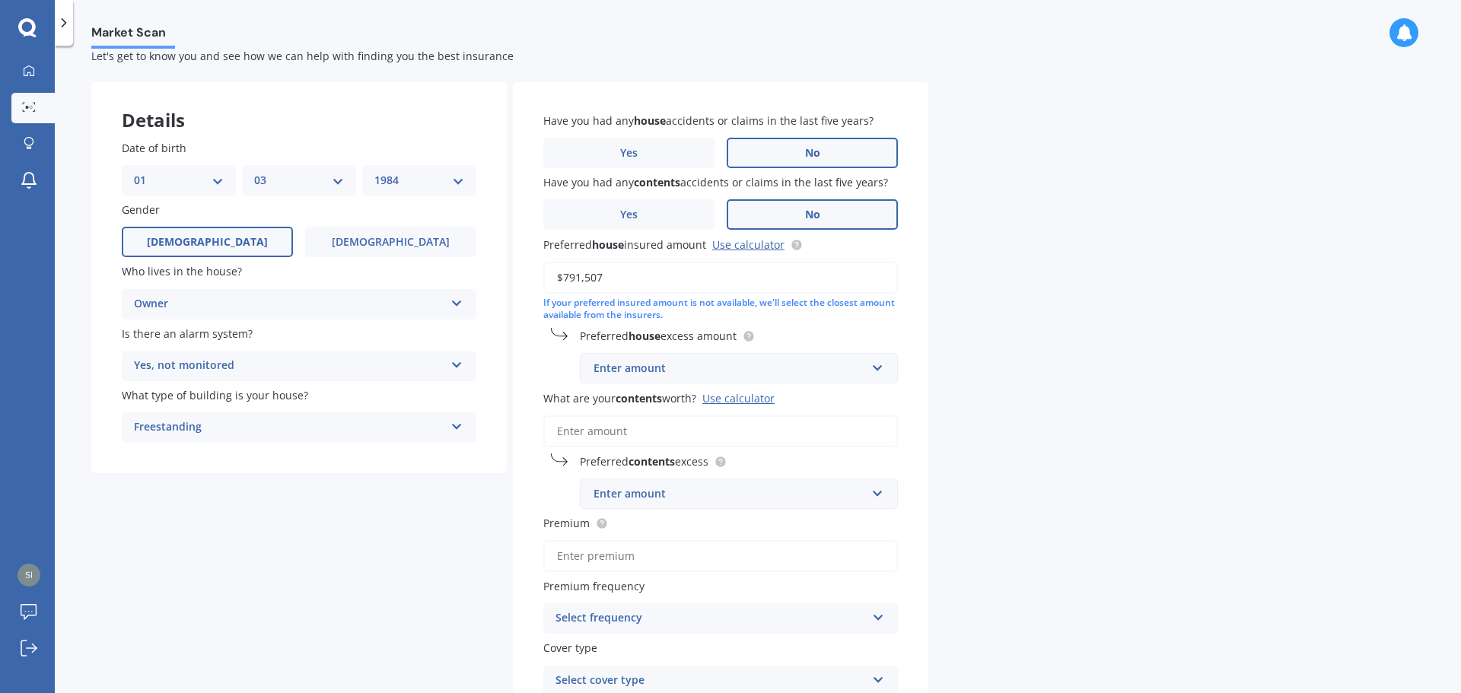
scroll to position [76, 0]
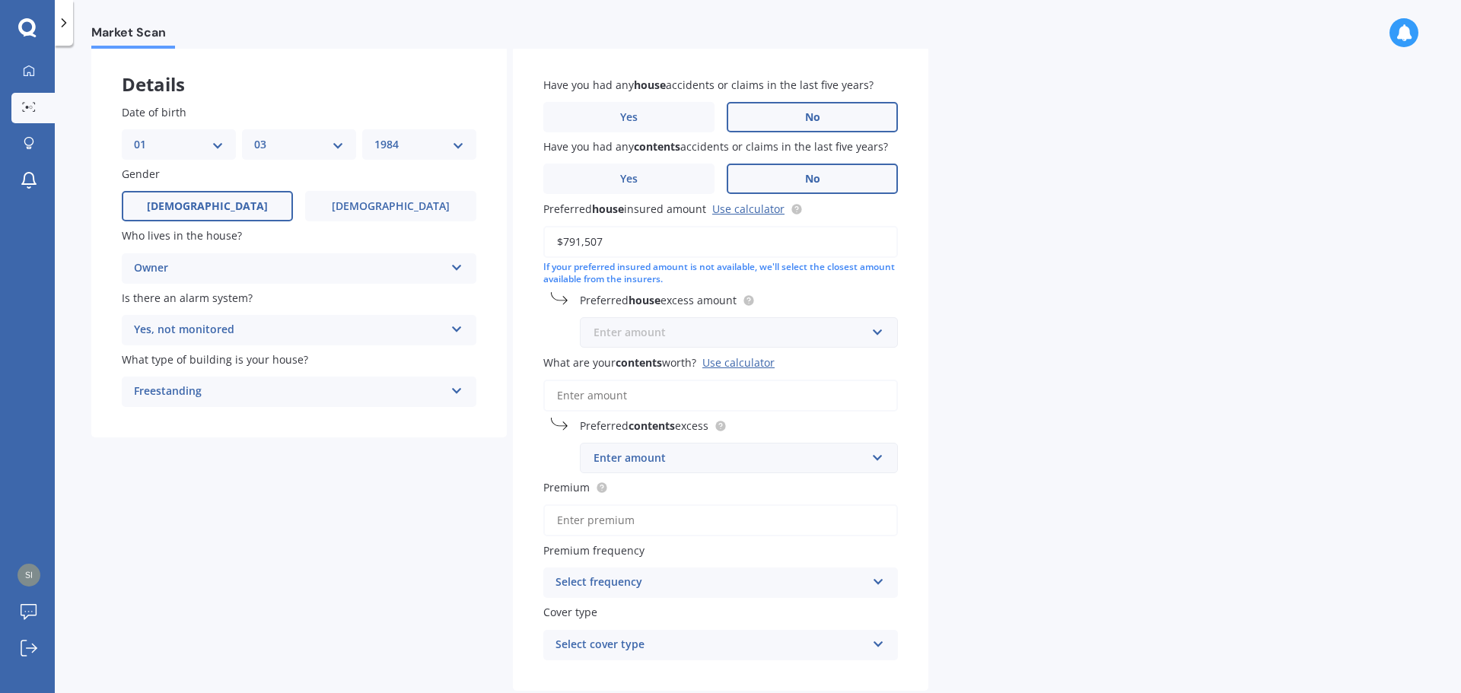
click at [733, 342] on input "text" at bounding box center [733, 332] width 304 height 29
click at [705, 426] on div "$500" at bounding box center [739, 417] width 317 height 28
click at [967, 419] on div "Market Scan House & Contents Market Scan 70 % Let's get to know you and see how…" at bounding box center [758, 372] width 1406 height 647
click at [728, 403] on input "What are your contents worth? Use calculator" at bounding box center [720, 396] width 355 height 32
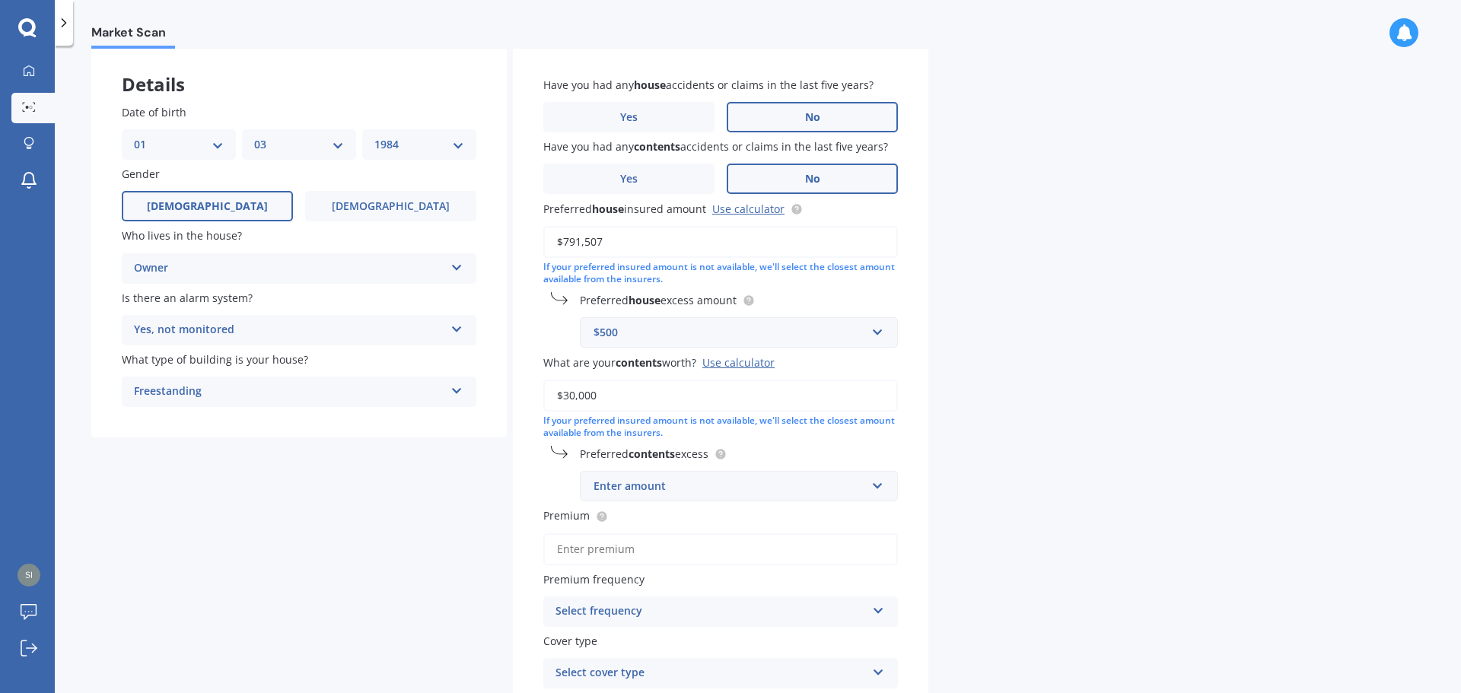
type input "$30,000"
click at [364, 522] on div "Details Date of birth DD 01 02 03 04 05 06 07 08 09 10 11 12 13 14 15 16 17 18 …" at bounding box center [509, 406] width 837 height 720
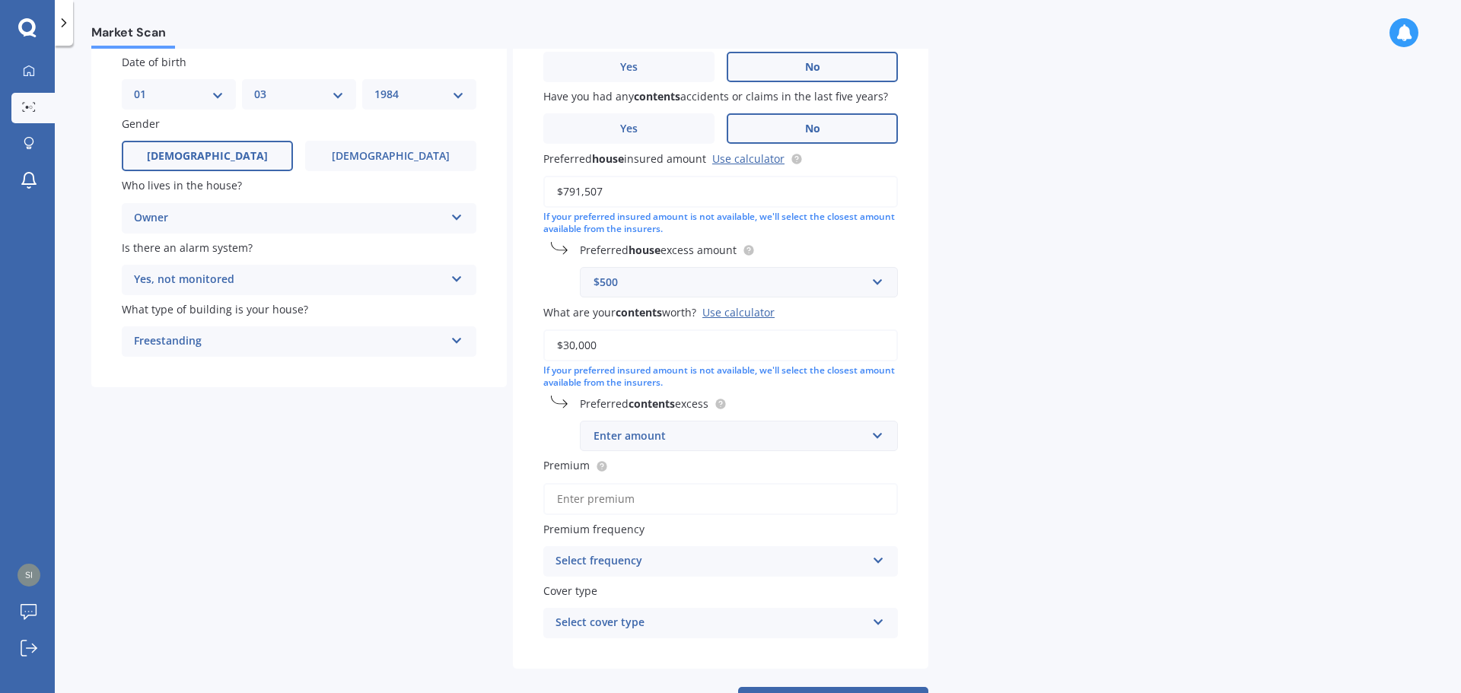
scroll to position [152, 0]
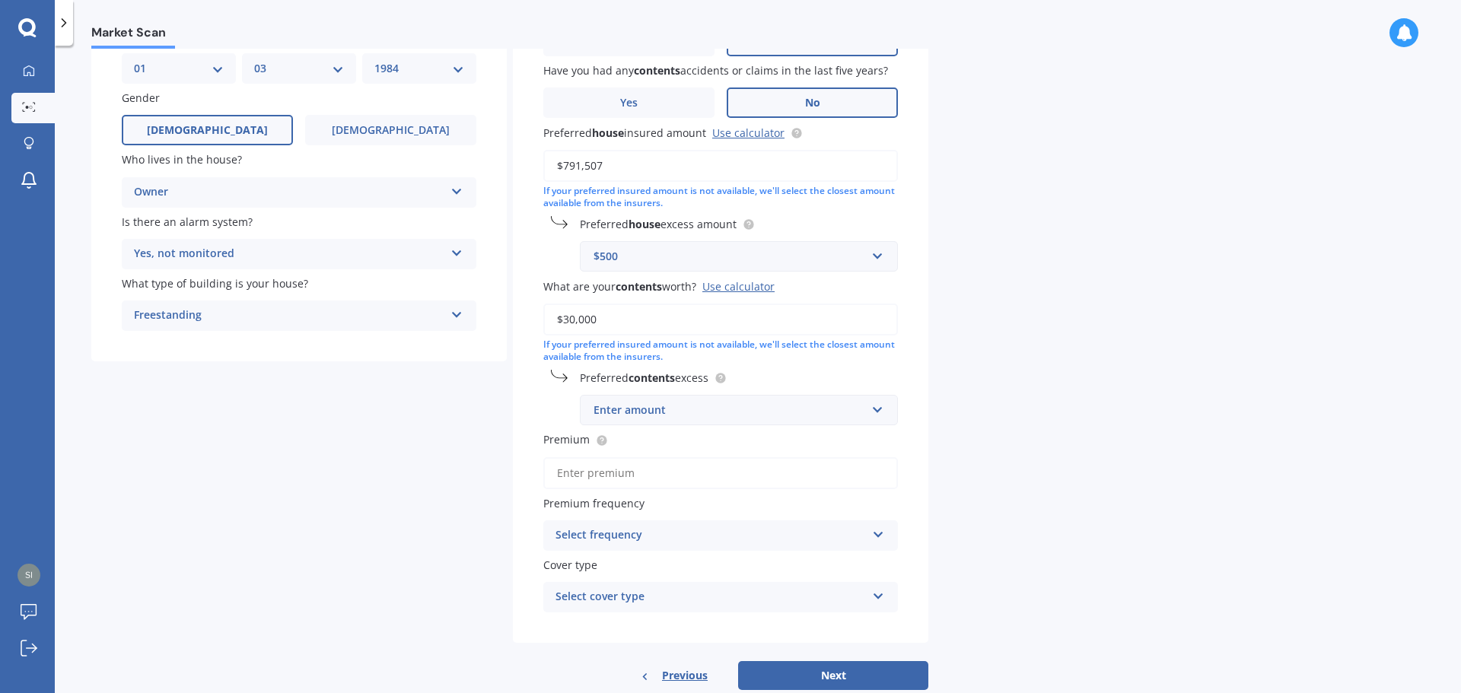
click at [651, 417] on div "Enter amount" at bounding box center [729, 410] width 272 height 17
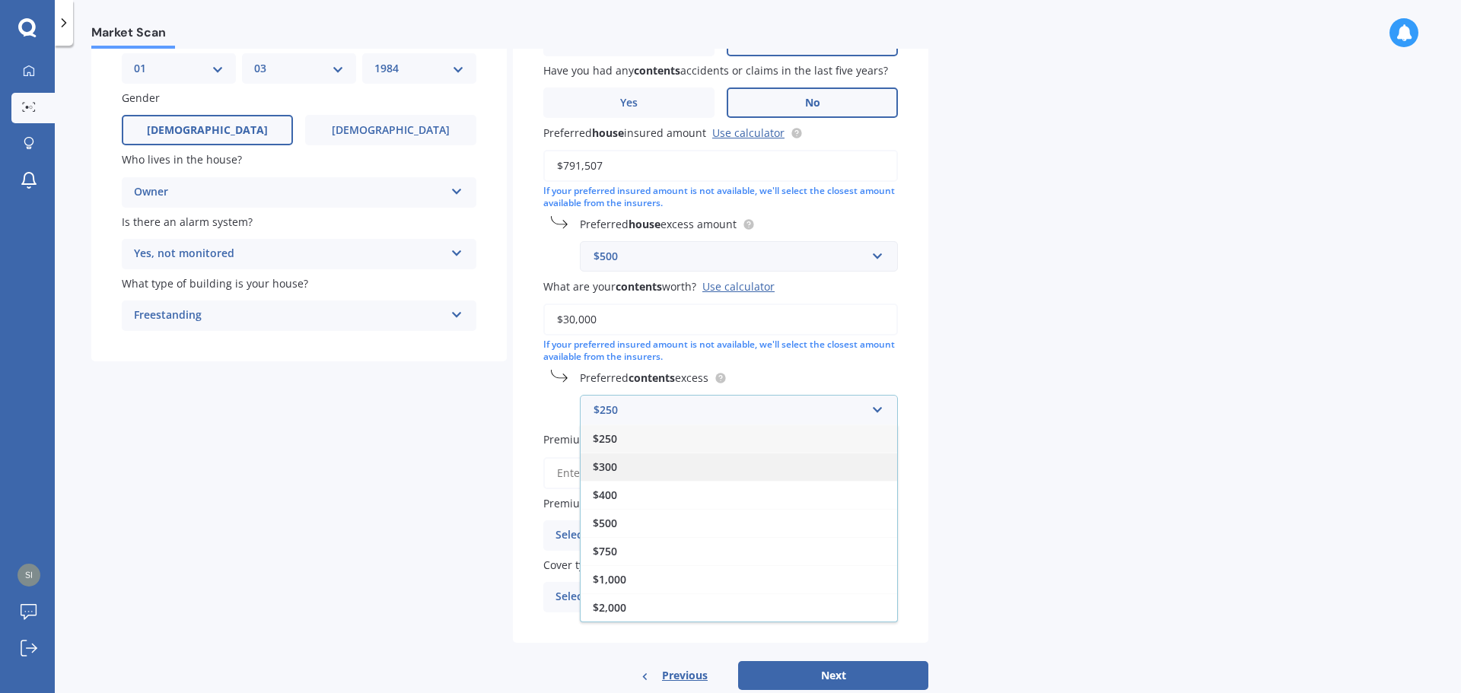
click at [654, 463] on div "$300" at bounding box center [739, 467] width 317 height 28
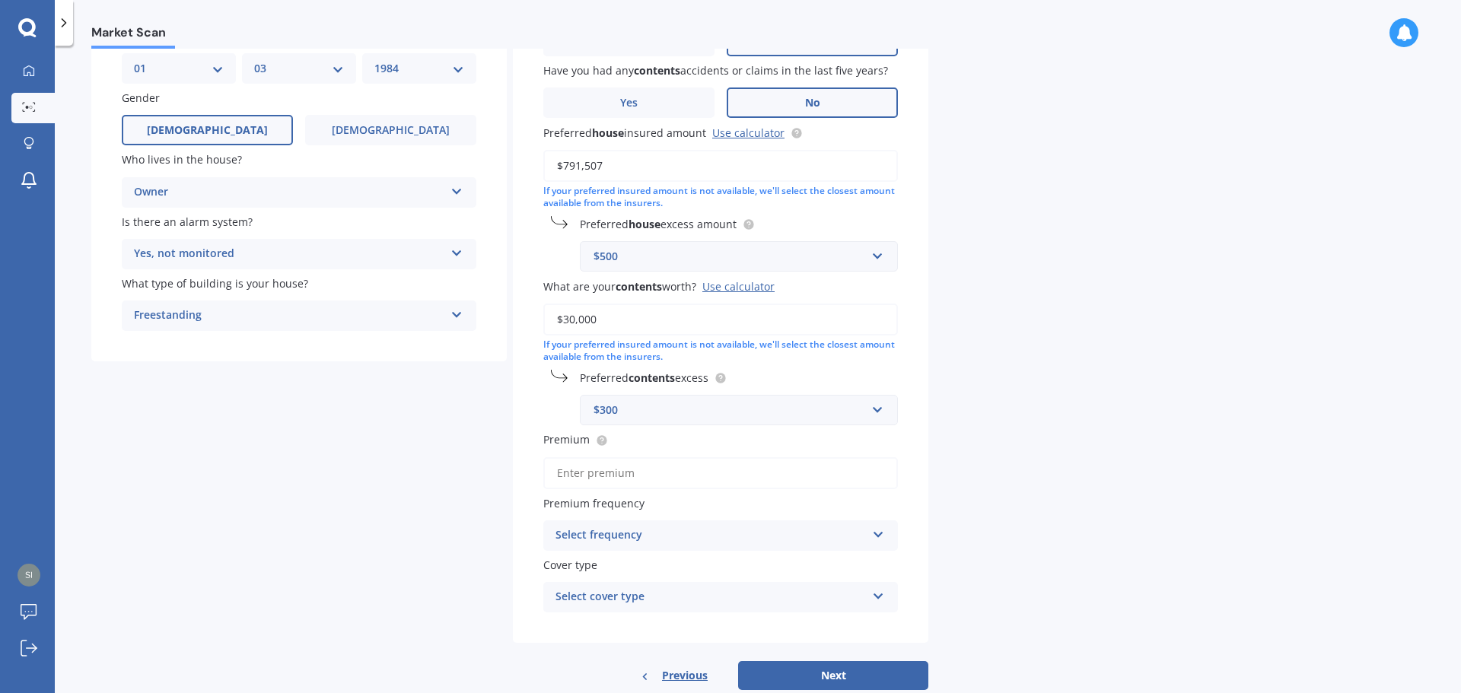
click at [450, 482] on div "Details Date of birth DD 01 02 03 04 05 06 07 08 09 10 11 12 13 14 15 16 17 18 …" at bounding box center [509, 330] width 837 height 720
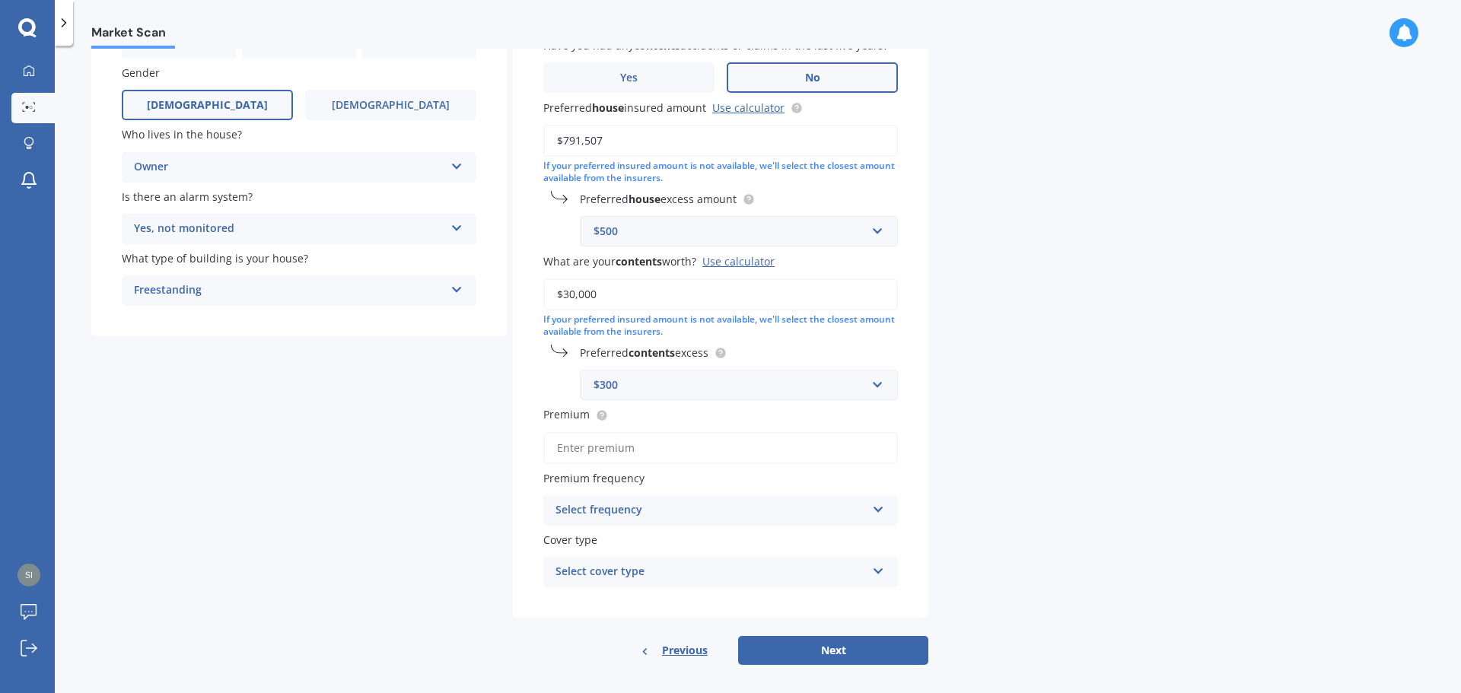
scroll to position [189, 0]
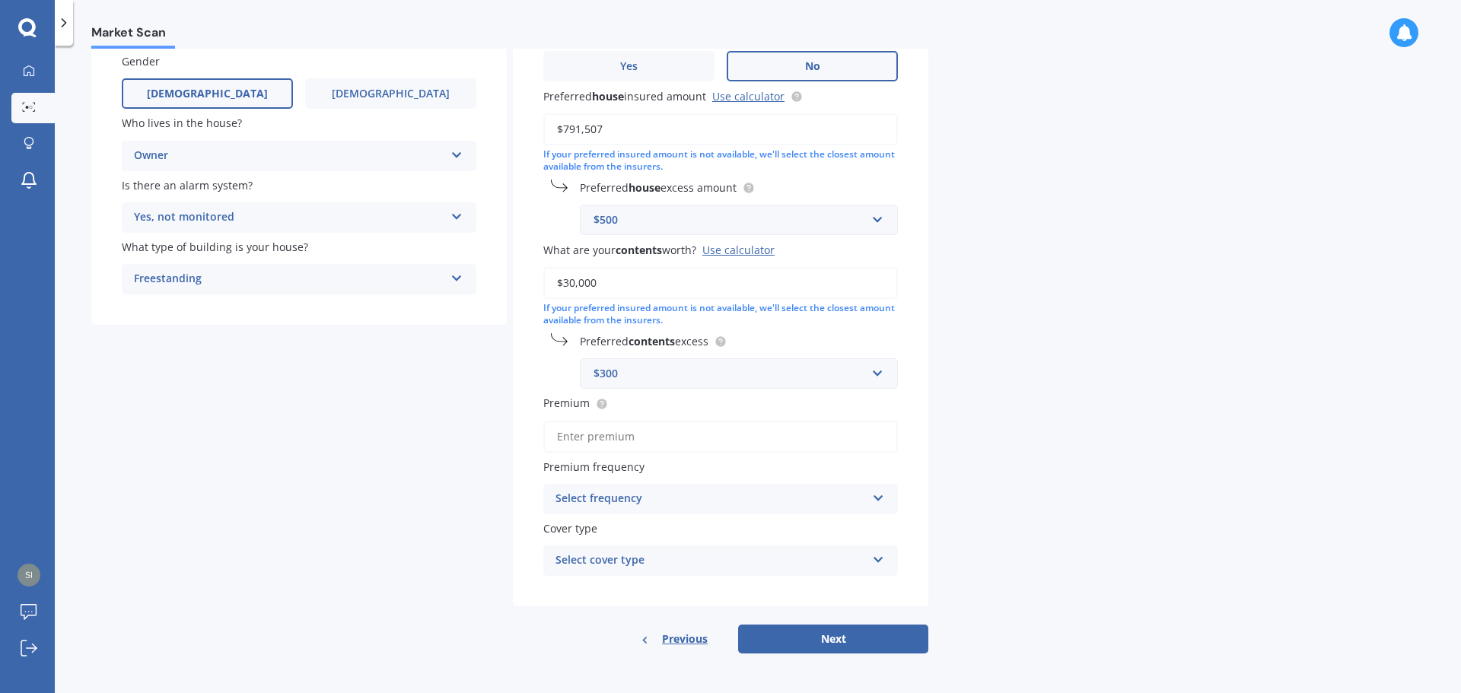
click at [605, 428] on input "Premium" at bounding box center [720, 437] width 355 height 32
click at [454, 434] on div "Details Date of birth DD 01 02 03 04 05 06 07 08 09 10 11 12 13 14 15 16 17 18 …" at bounding box center [509, 294] width 837 height 720
click at [611, 495] on div "Select frequency" at bounding box center [710, 499] width 310 height 18
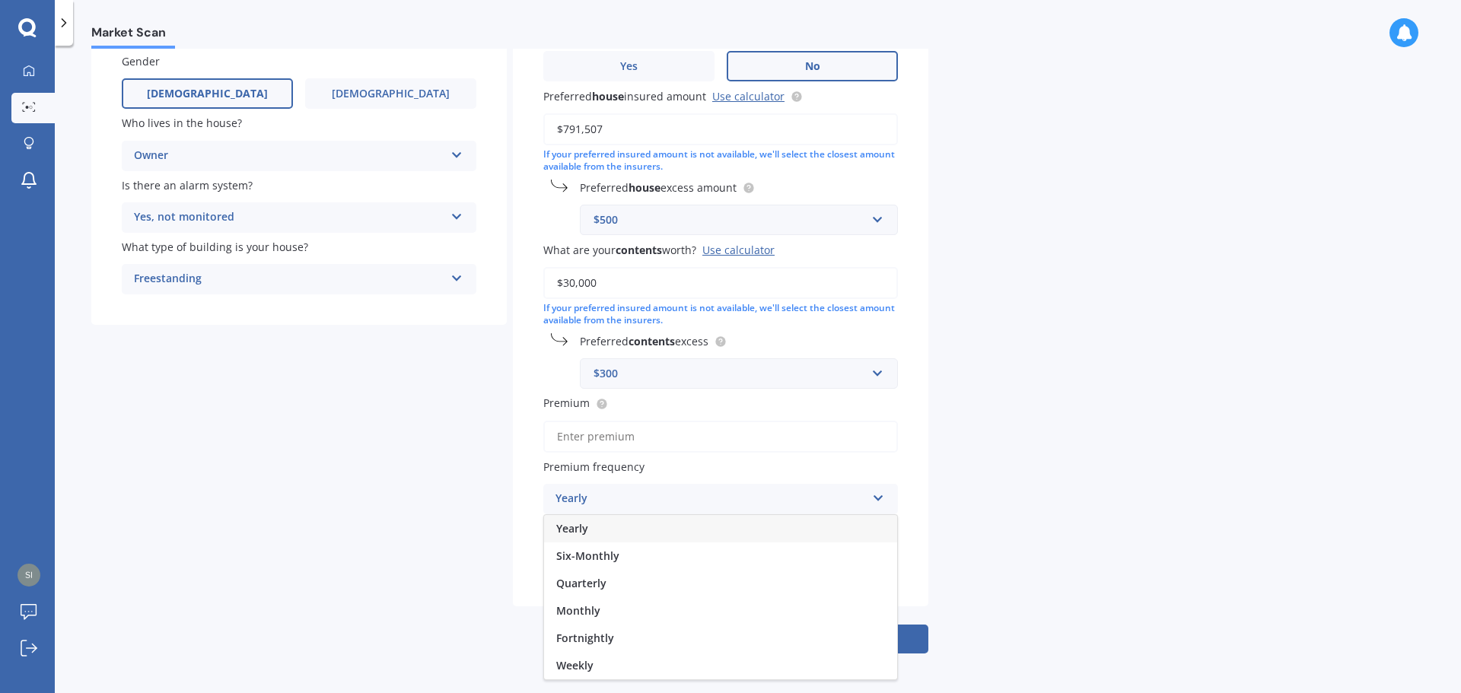
click at [611, 496] on div "Yearly" at bounding box center [710, 499] width 310 height 18
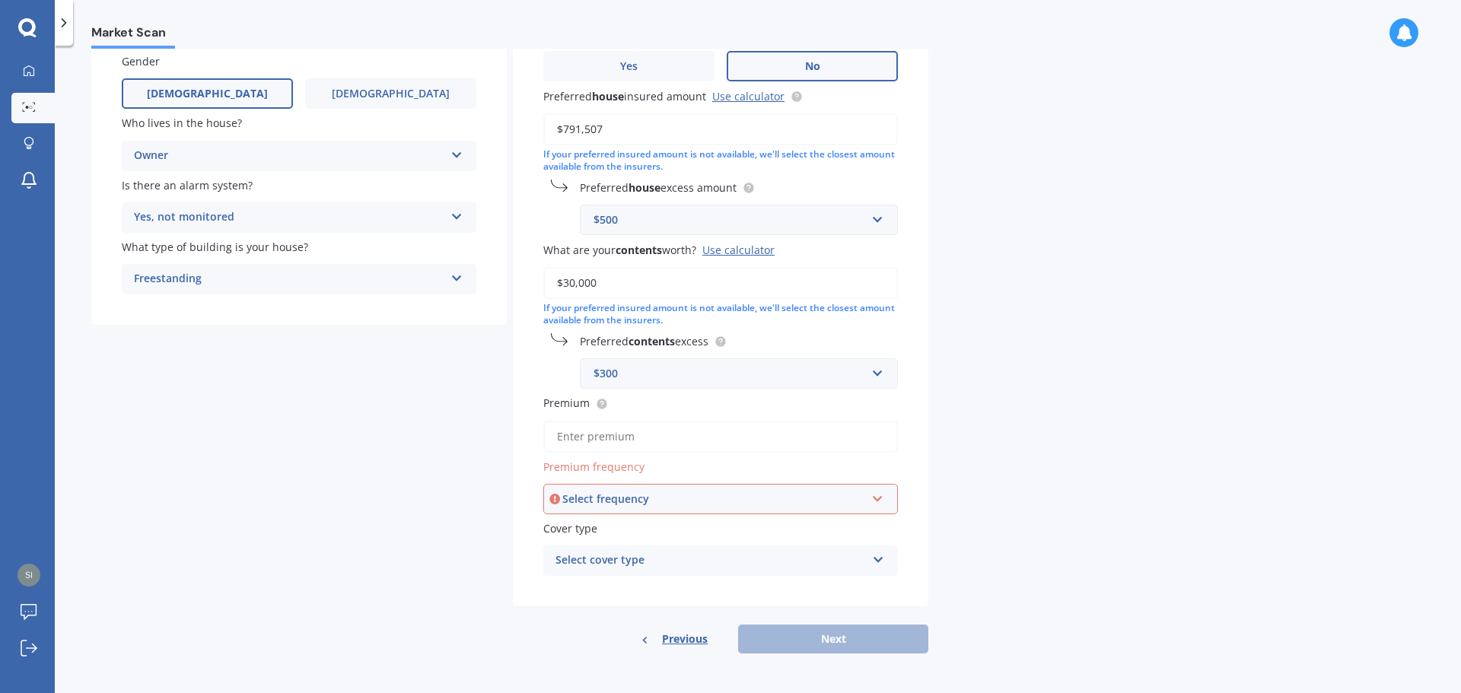
click at [609, 496] on div "Select frequency" at bounding box center [713, 499] width 303 height 17
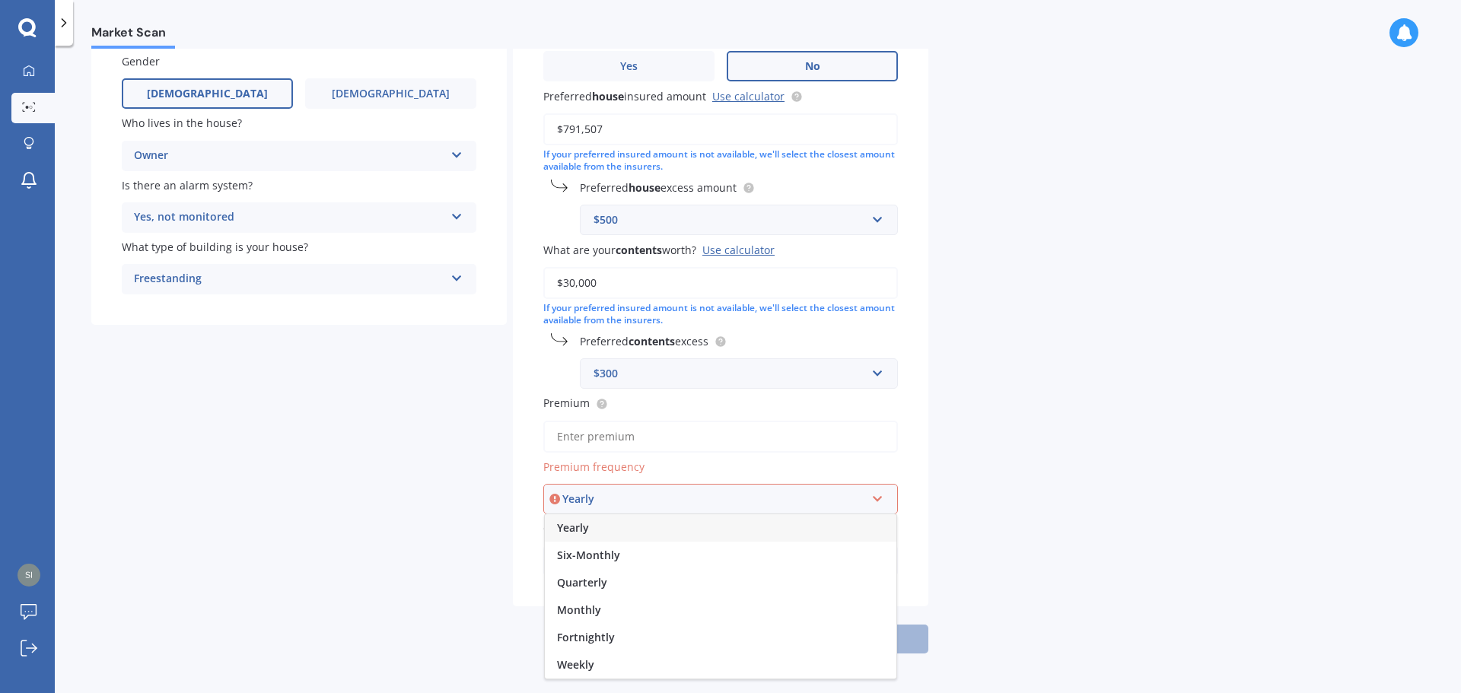
click at [580, 527] on span "Yearly" at bounding box center [573, 527] width 32 height 14
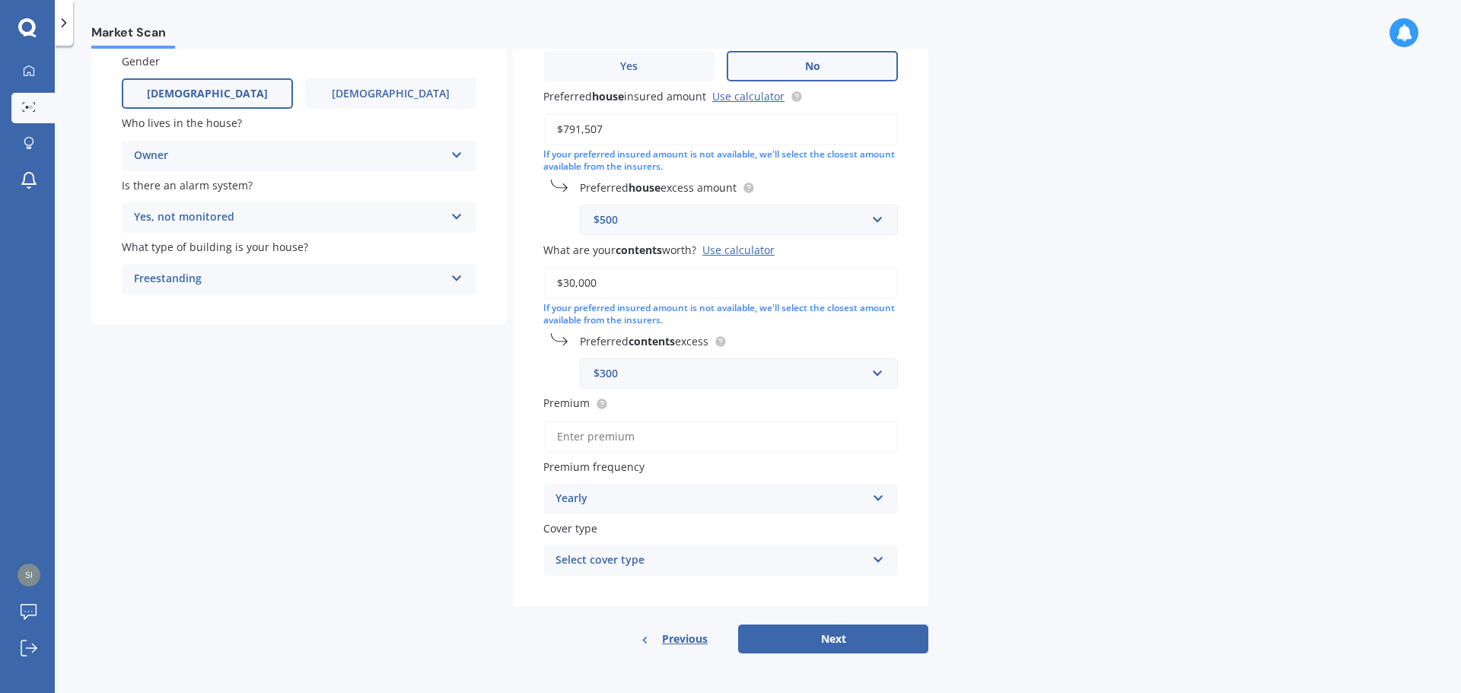
click at [463, 507] on div "Details Date of birth DD 01 02 03 04 05 06 07 08 09 10 11 12 13 14 15 16 17 18 …" at bounding box center [509, 294] width 837 height 720
click at [587, 424] on input "Premium" at bounding box center [720, 437] width 355 height 32
type input "$4,253.00"
click at [700, 565] on div "Select cover type" at bounding box center [710, 561] width 310 height 18
click at [693, 566] on div "High" at bounding box center [710, 561] width 310 height 18
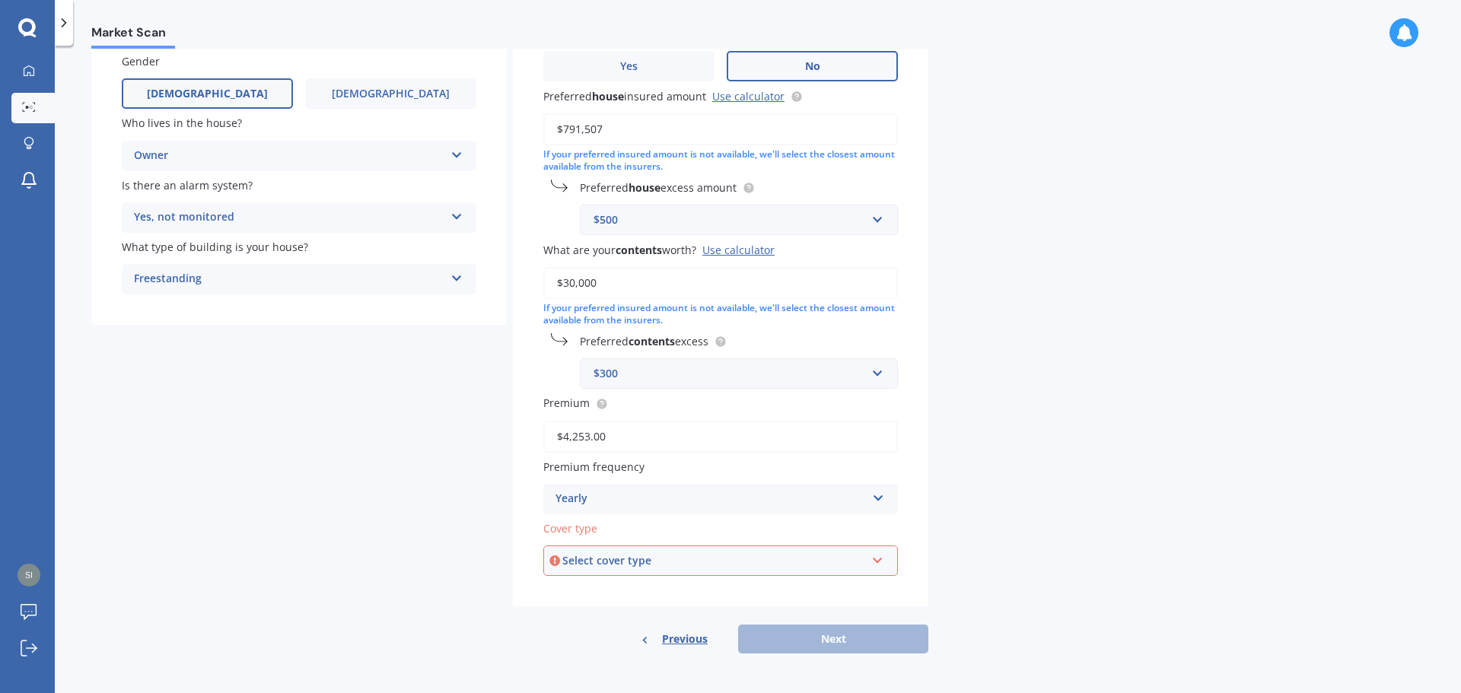
click at [693, 565] on div "Select cover type" at bounding box center [713, 560] width 303 height 17
click at [672, 593] on div "High" at bounding box center [721, 589] width 352 height 27
click at [821, 644] on button "Next" at bounding box center [833, 639] width 190 height 29
select select "01"
select select "03"
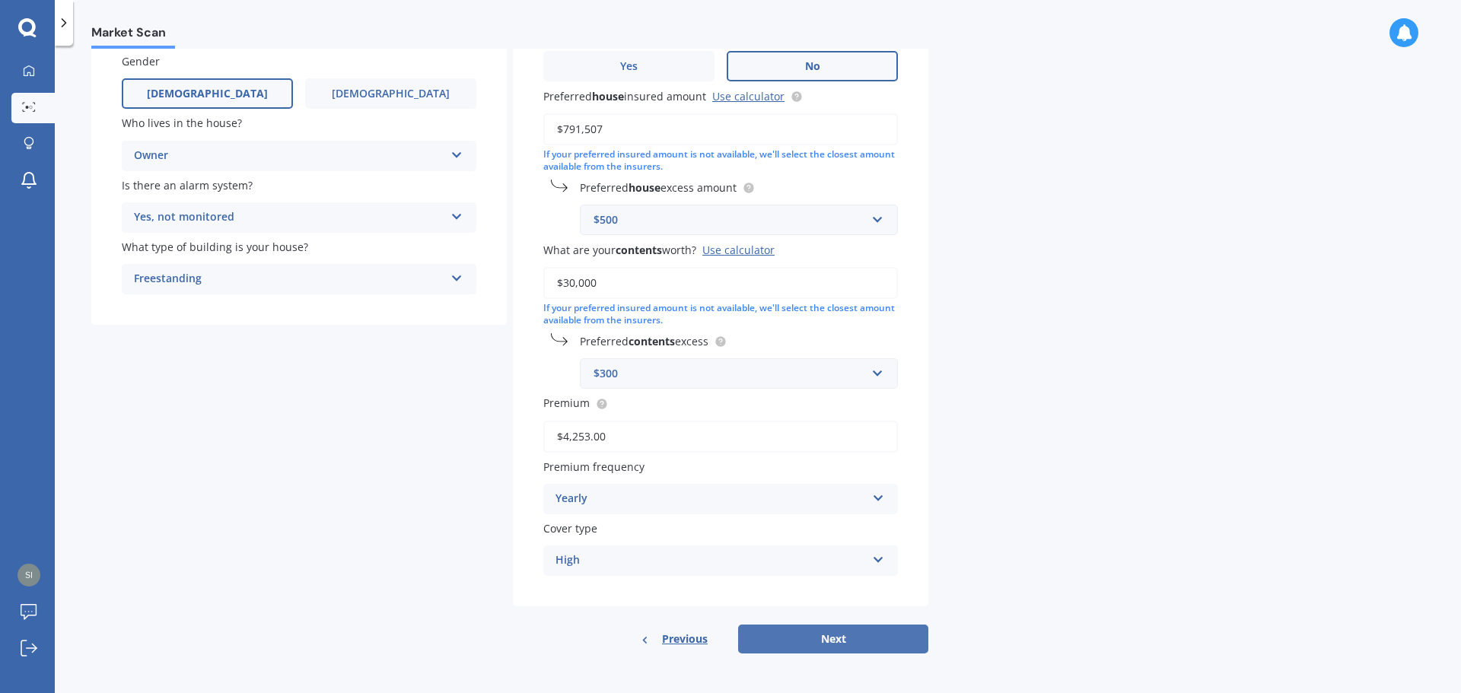
select select "1984"
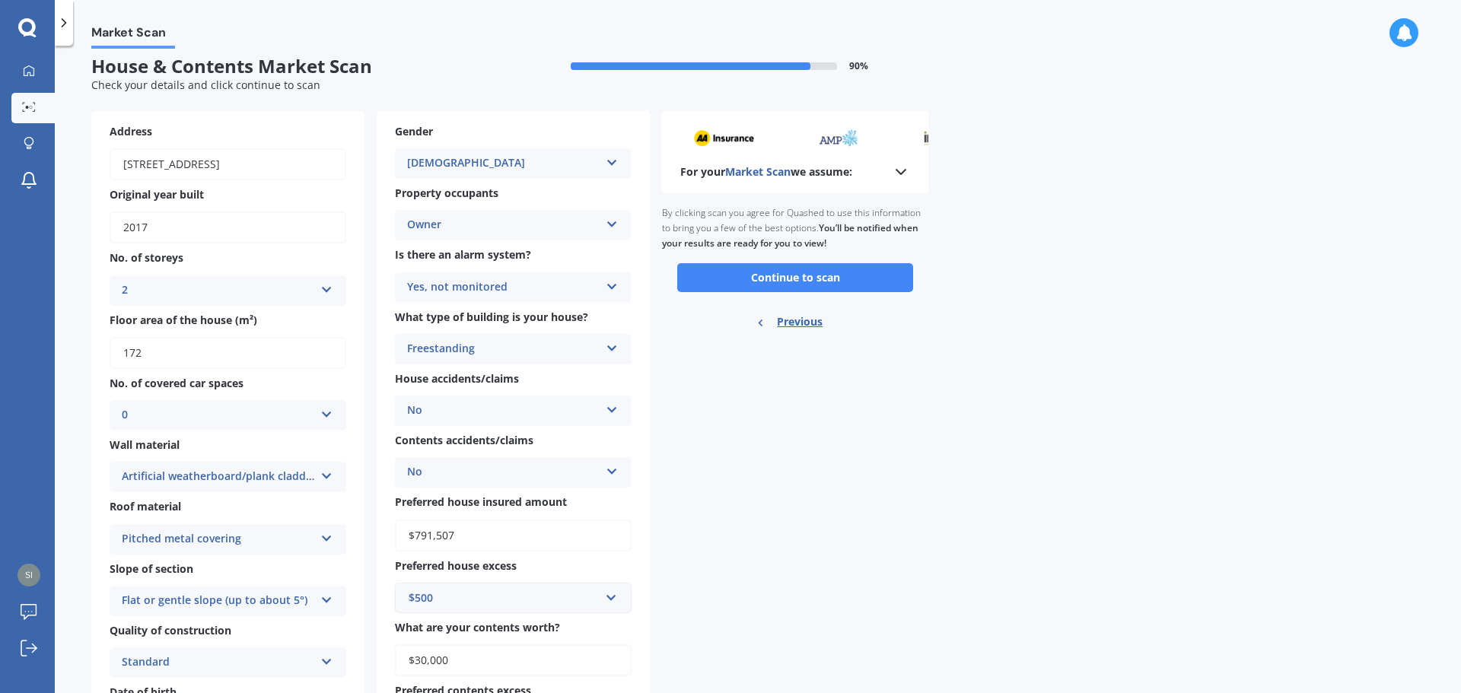
scroll to position [0, 0]
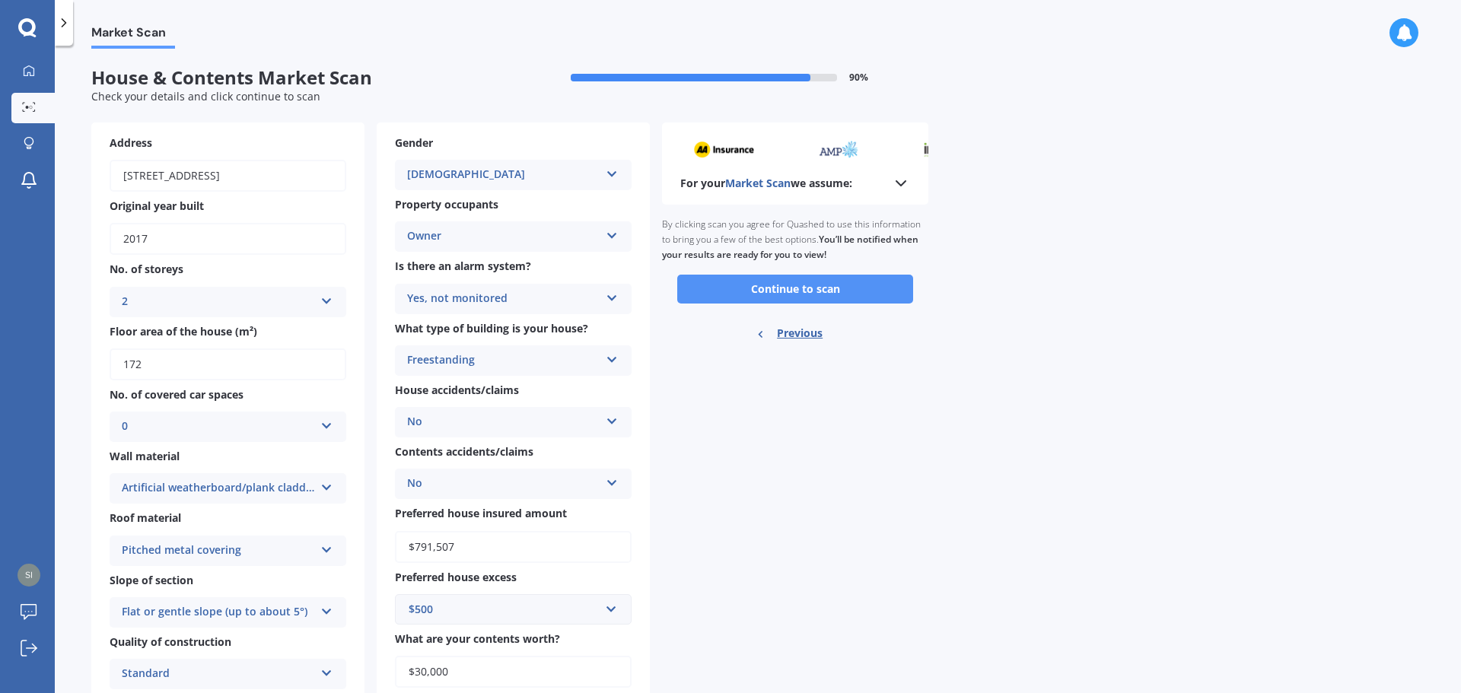
click at [780, 295] on button "Continue to scan" at bounding box center [795, 289] width 236 height 29
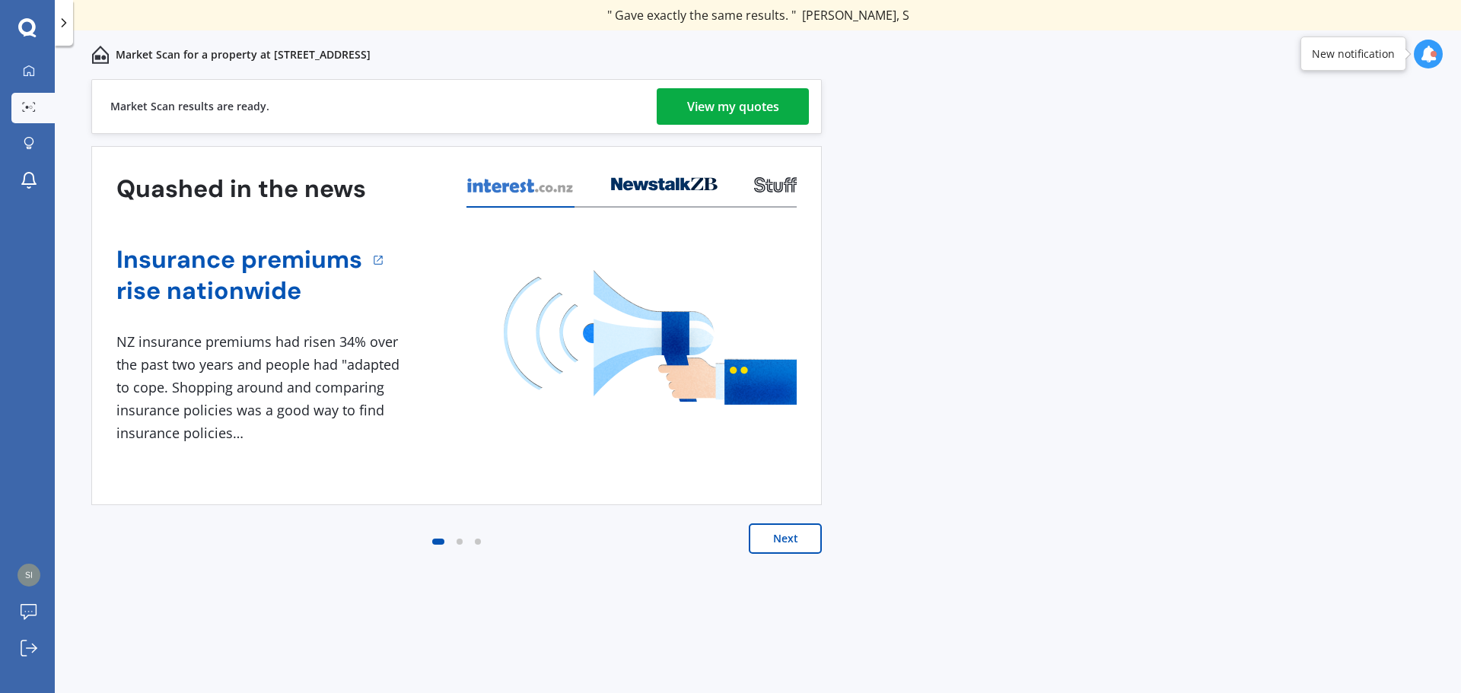
click at [711, 112] on div "View my quotes" at bounding box center [733, 106] width 92 height 37
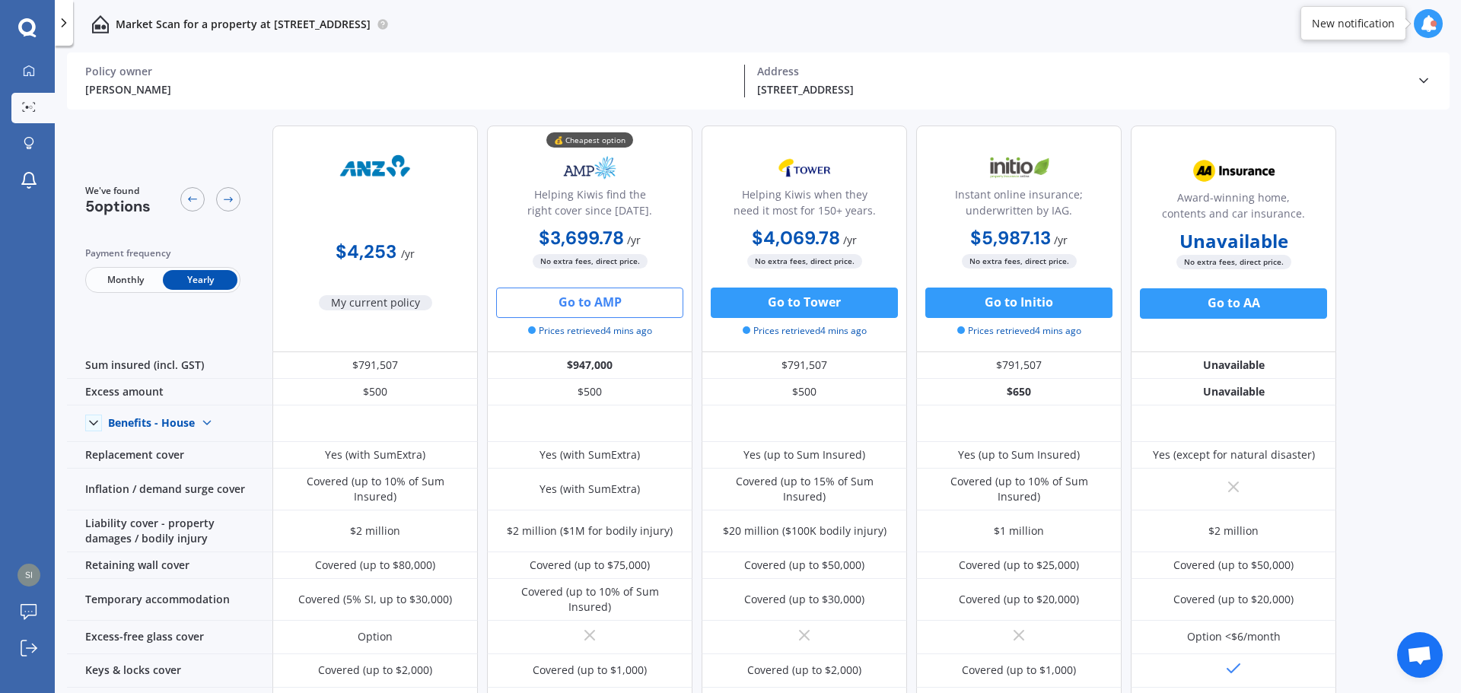
click at [603, 299] on button "Go to AMP" at bounding box center [589, 303] width 187 height 30
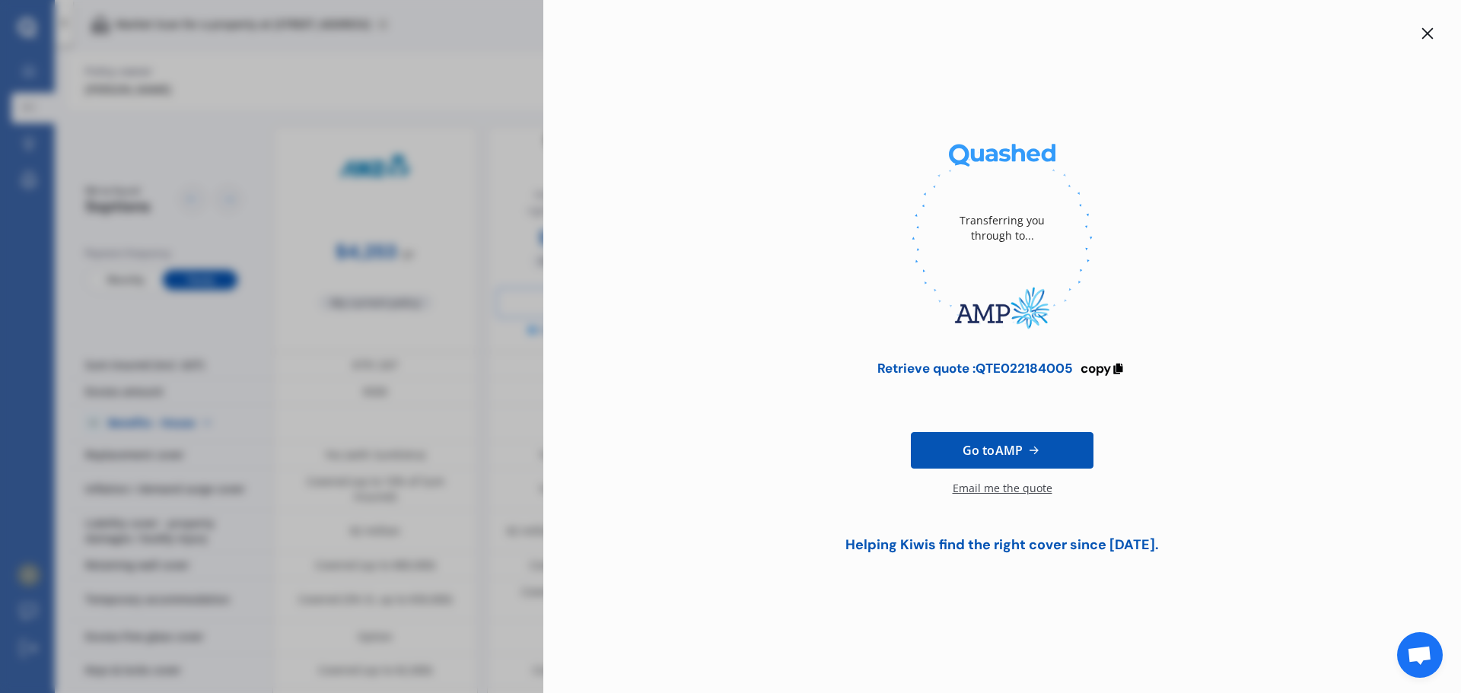
click at [1428, 30] on icon at bounding box center [1427, 33] width 12 height 12
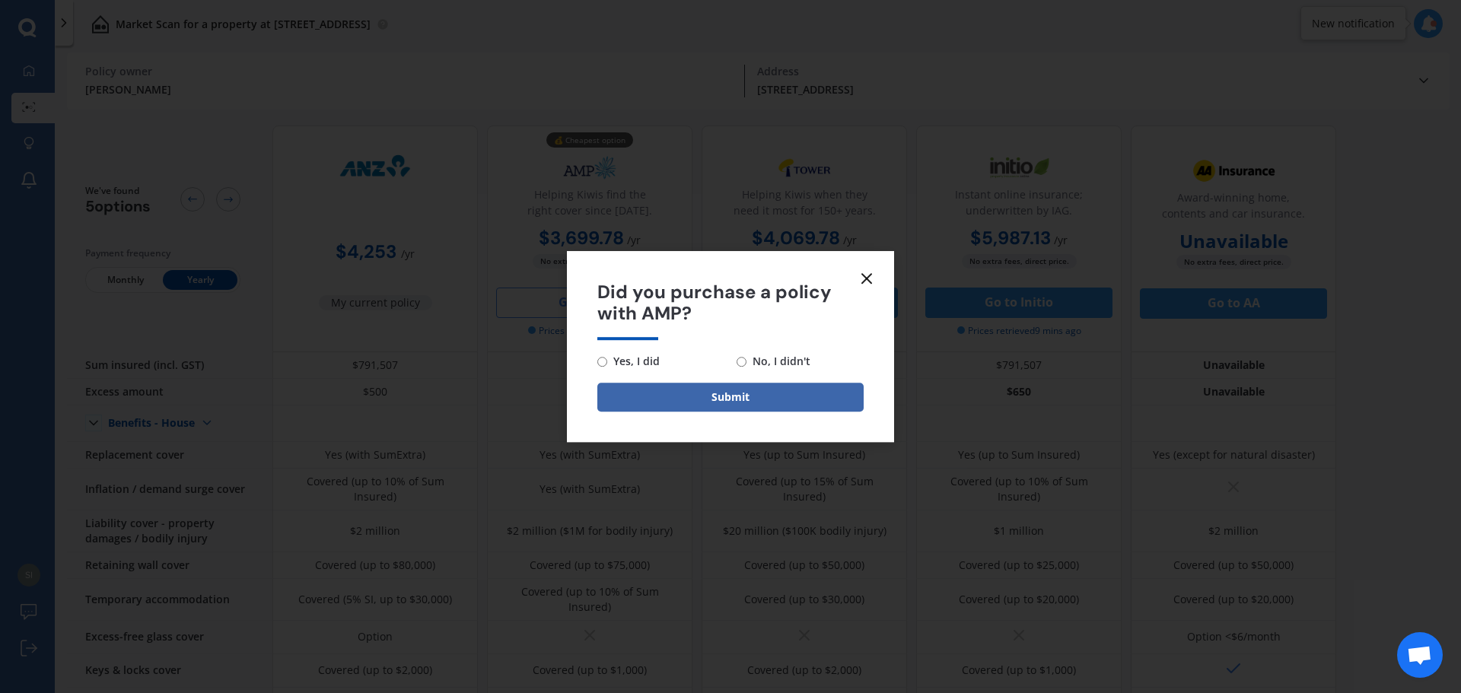
drag, startPoint x: 677, startPoint y: 329, endPoint x: 828, endPoint y: 201, distance: 198.1
click at [832, 312] on div "Did you purchase a policy with AMP?" at bounding box center [730, 311] width 266 height 59
click at [864, 278] on icon at bounding box center [866, 278] width 18 height 18
